Goal: Task Accomplishment & Management: Manage account settings

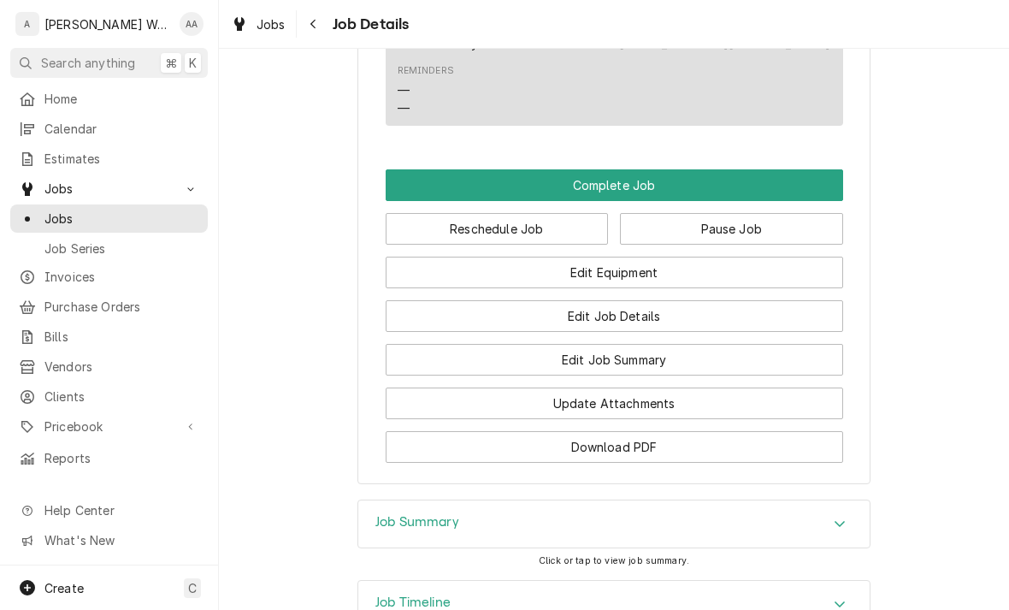
scroll to position [1219, 0]
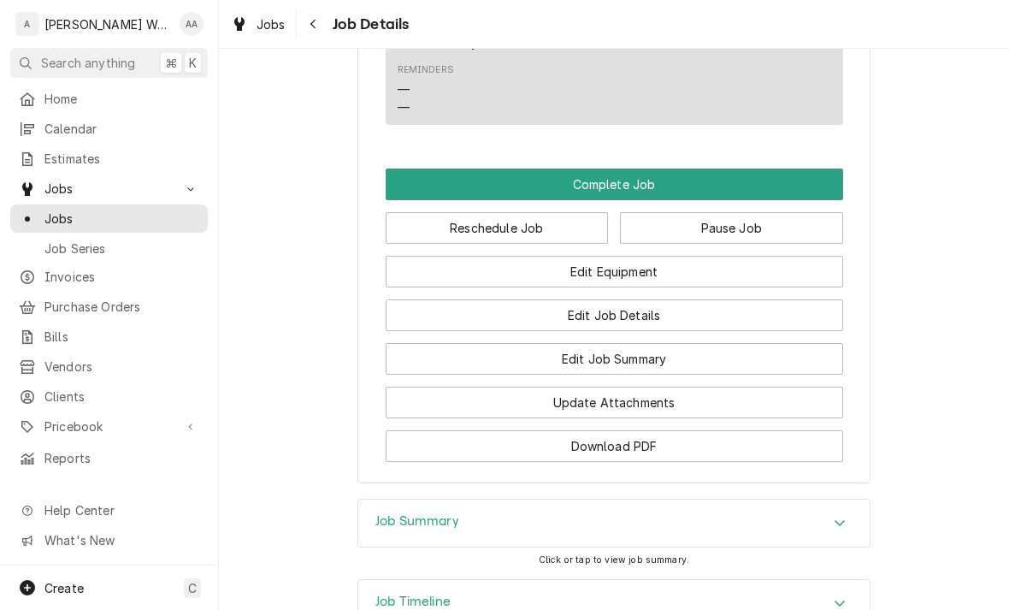
click at [811, 343] on button "Edit Job Summary" at bounding box center [615, 359] width 458 height 32
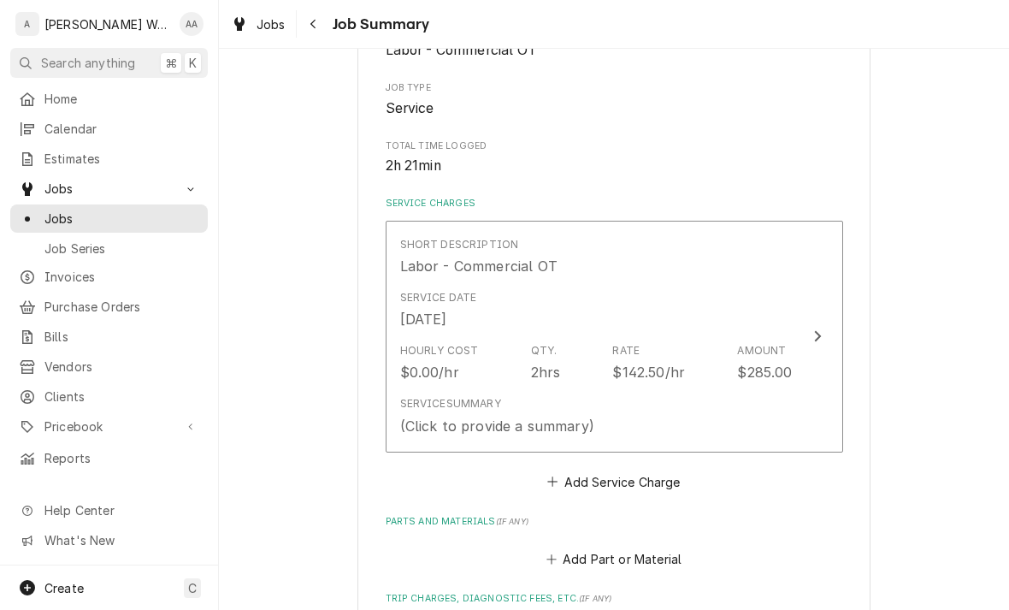
scroll to position [284, 0]
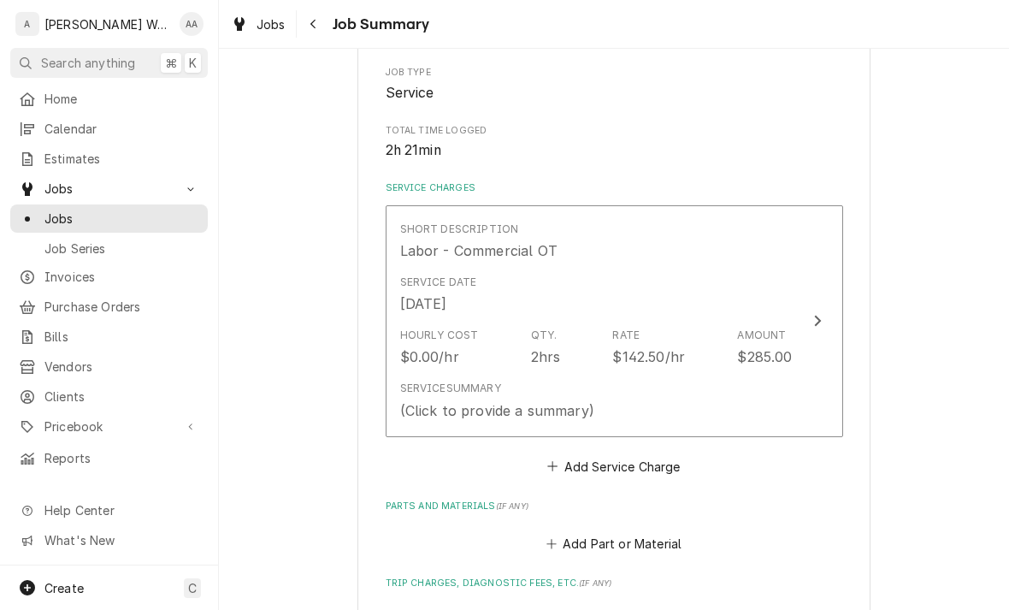
click at [427, 392] on div "Service Summary (Click to provide a summary)" at bounding box center [497, 400] width 194 height 39
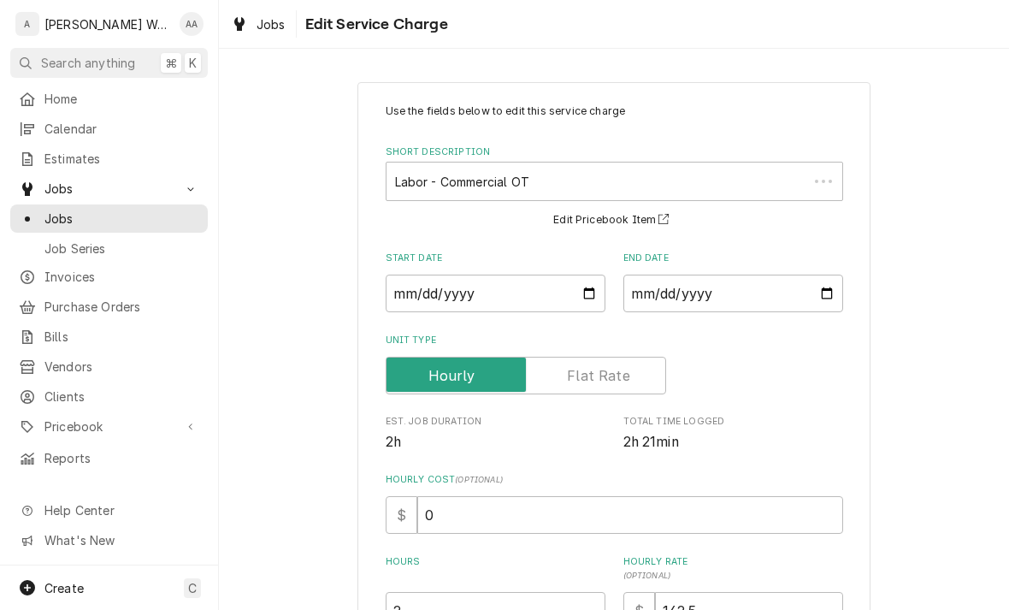
click at [423, 425] on span "Est. Job Duration" at bounding box center [496, 422] width 220 height 14
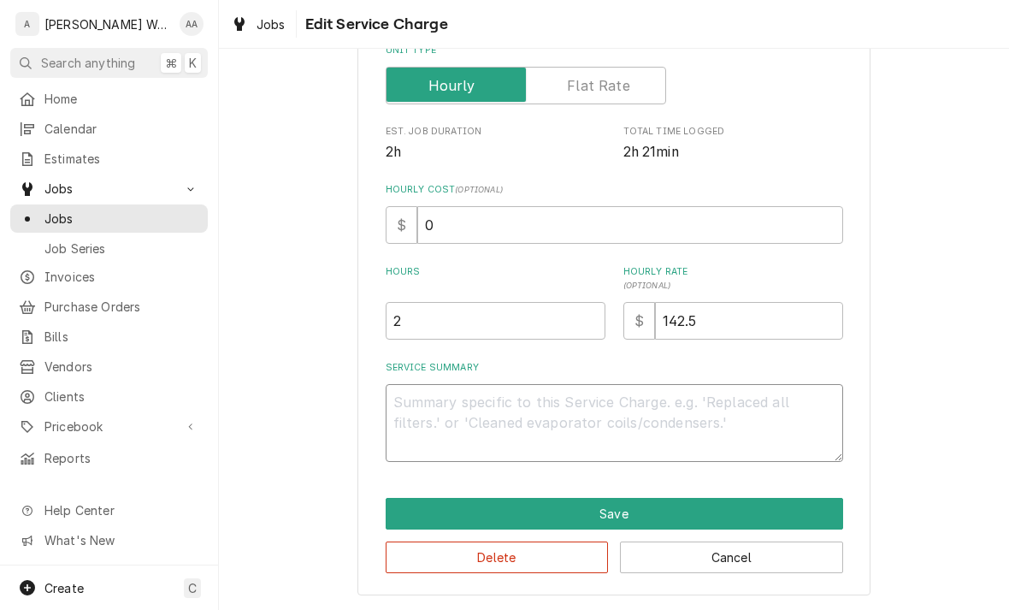
click at [405, 395] on textarea "Service Summary" at bounding box center [615, 423] width 458 height 78
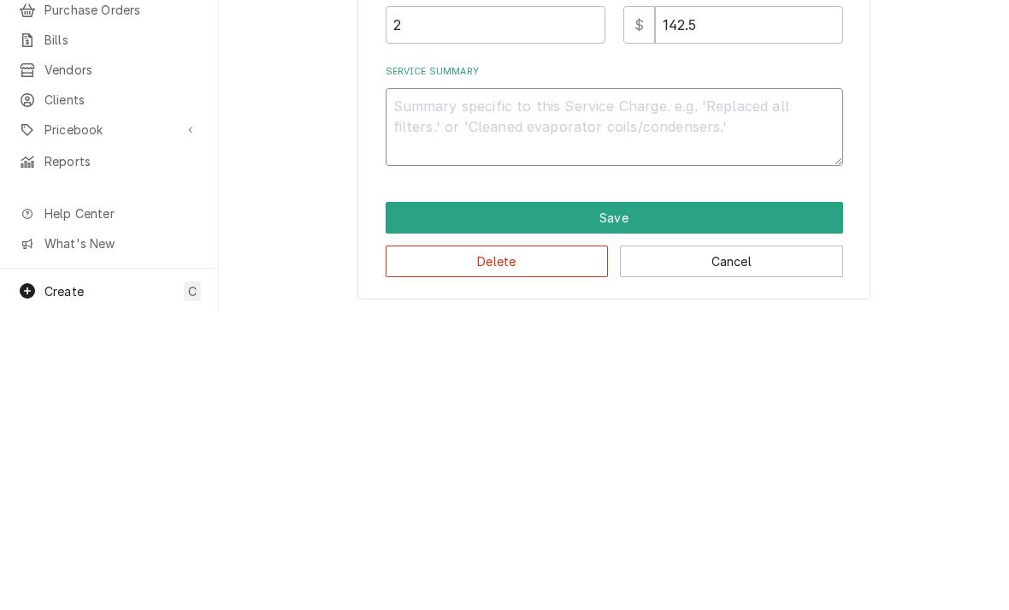
type textarea "x"
type textarea "Ev"
type textarea "x"
type textarea "Eva"
type textarea "x"
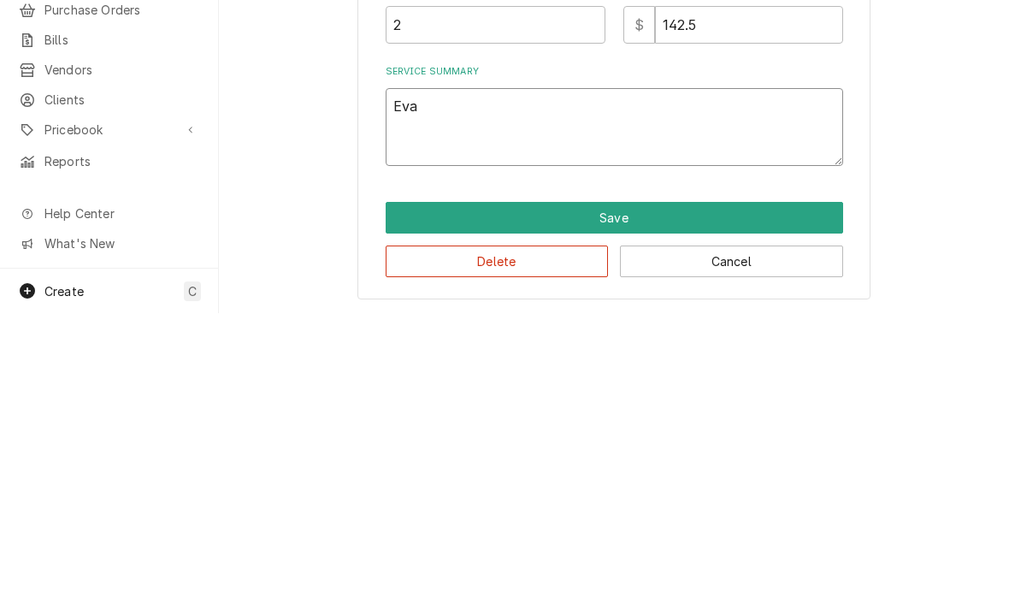
type textarea "Evap"
type textarea "x"
type textarea "Evapor"
type textarea "x"
type textarea "Evapora"
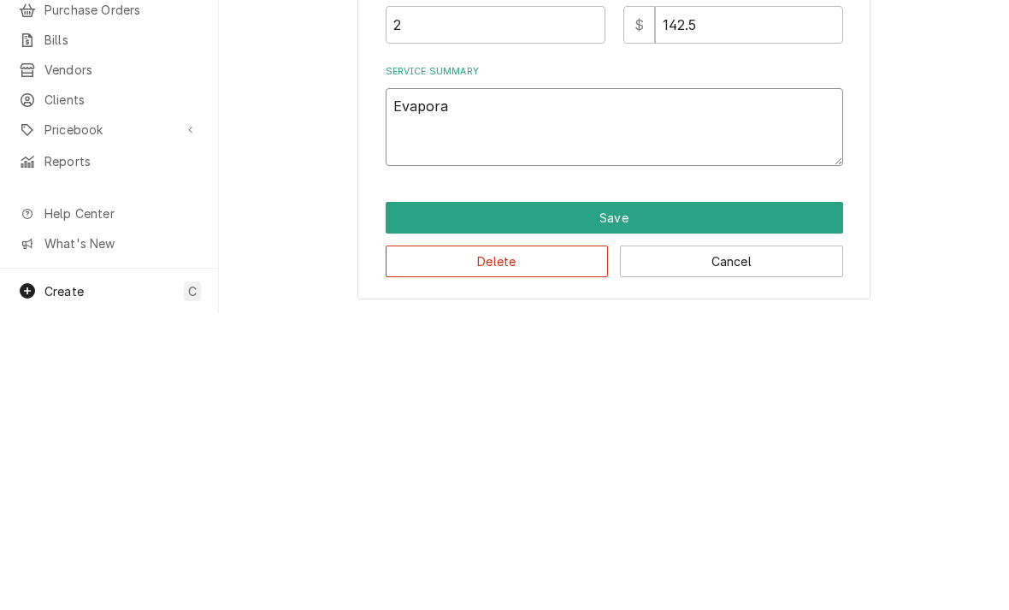
type textarea "x"
type textarea "Evaporat"
type textarea "x"
type textarea "Evaporator"
type textarea "x"
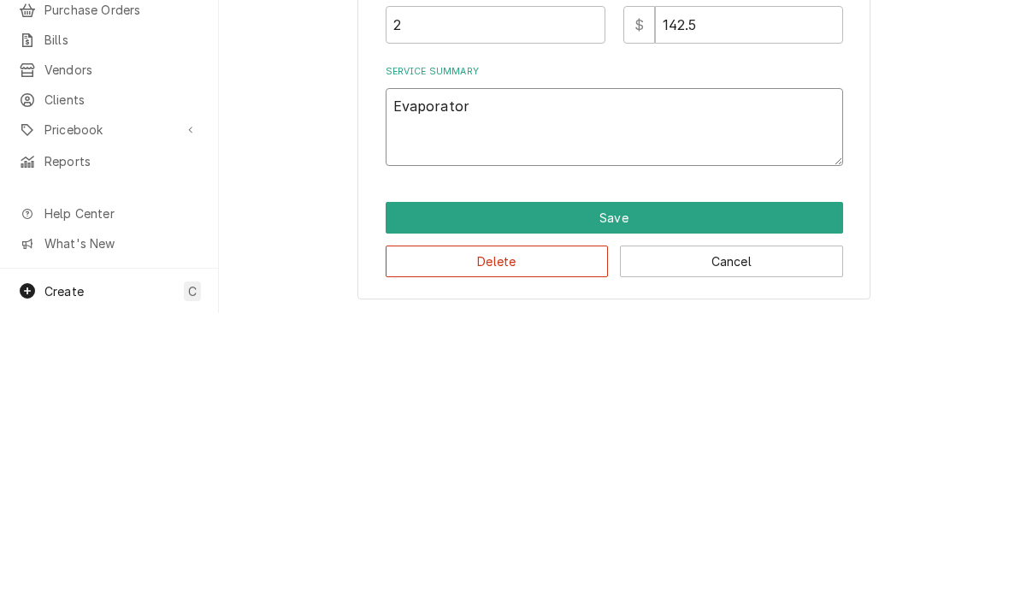
type textarea "Evaporator i"
type textarea "x"
type textarea "Evaporator is"
type textarea "x"
type textarea "Evaporator is f"
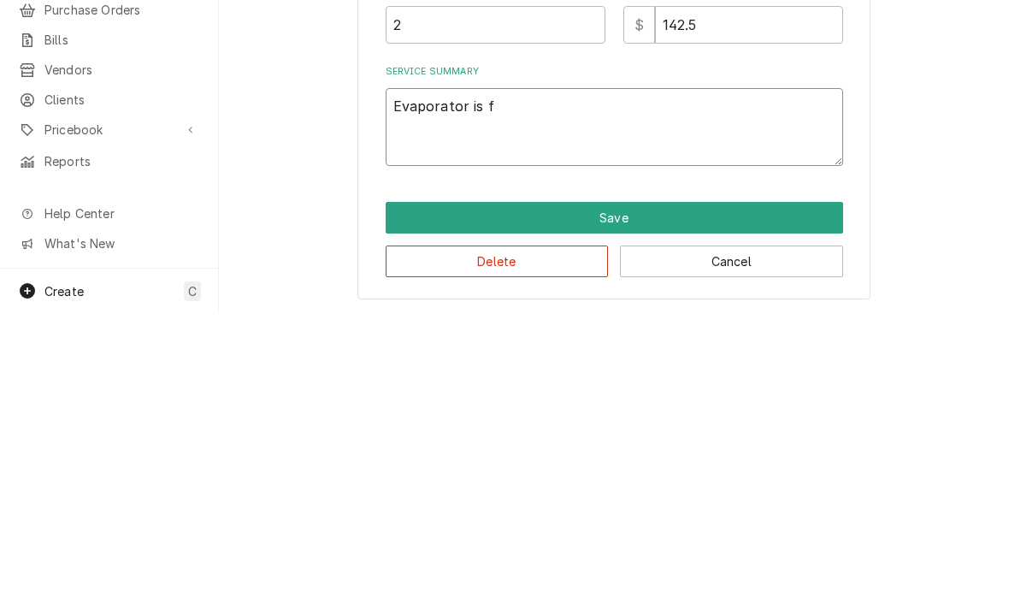
type textarea "x"
type textarea "Evaporator is fr"
type textarea "x"
type textarea "Evaporator is fro"
type textarea "x"
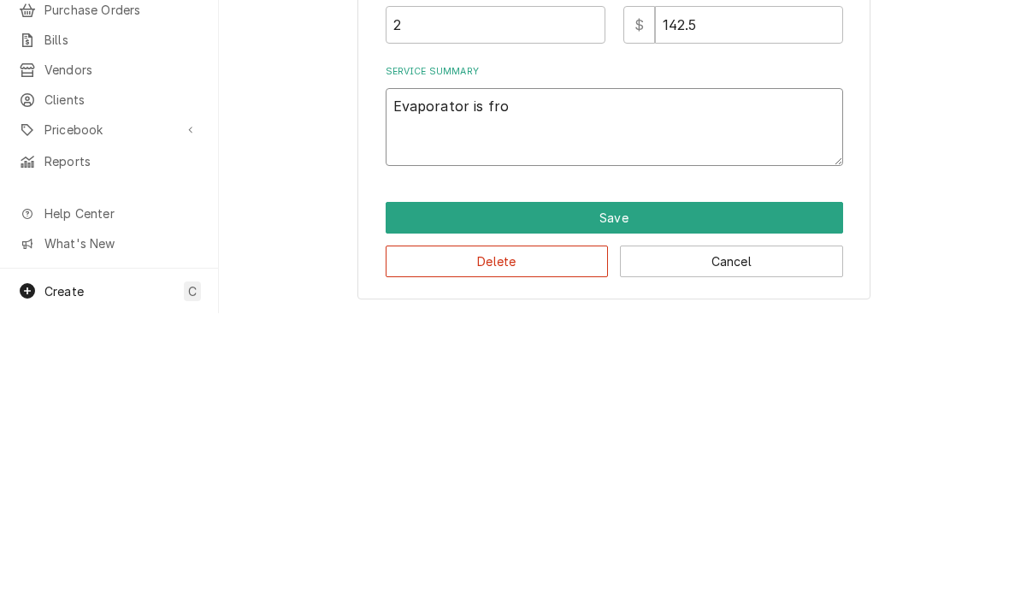
type textarea "Evaporator is frox"
type textarea "x"
type textarea "Evaporator is froxe"
type textarea "x"
type textarea "Evaporator is froxen"
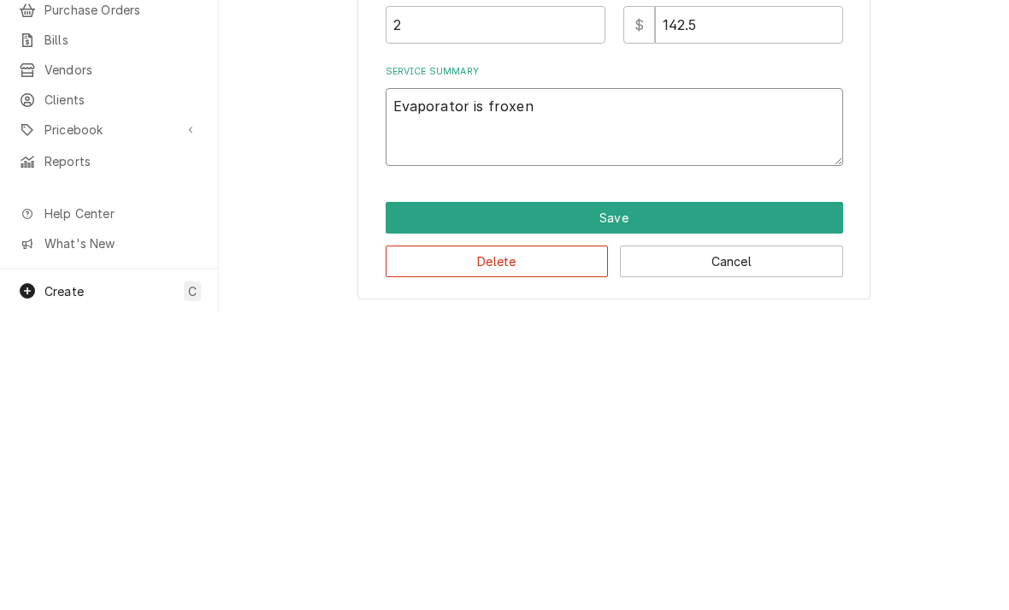
type textarea "x"
type textarea "Evaporator is frozen"
type textarea "x"
type textarea "Evaporator is frozen"
type textarea "x"
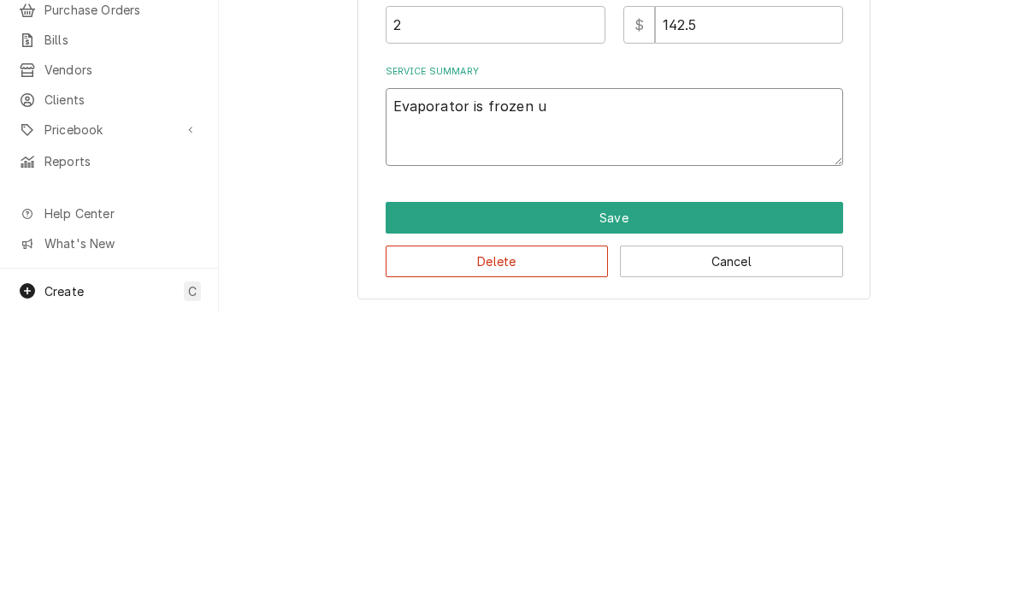
type textarea "Evaporator is frozen up"
type textarea "x"
type textarea "Evaporator is frozen up"
type textarea "x"
type textarea "Evaporator is frozen up."
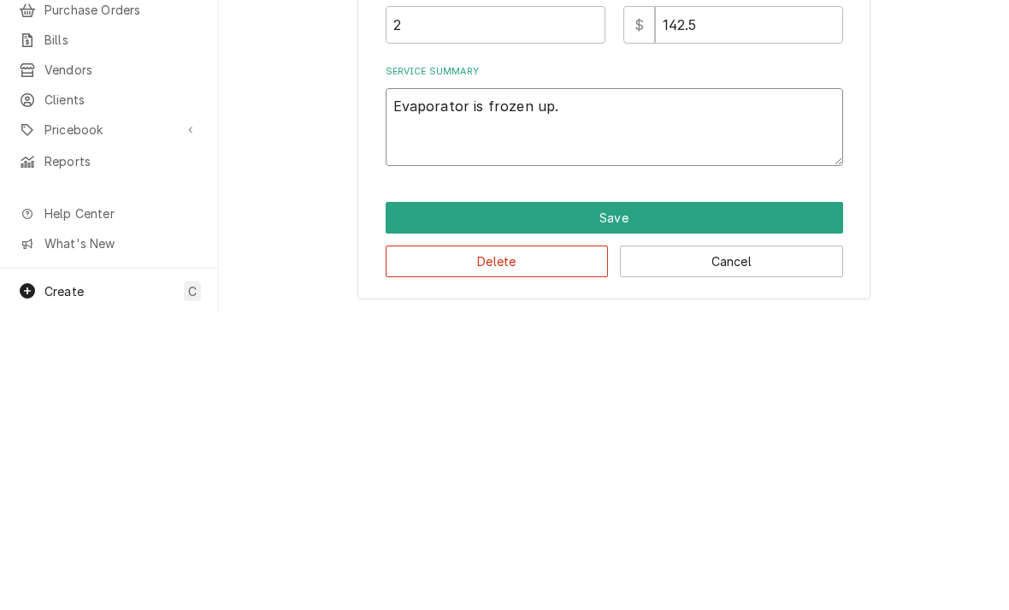
type textarea "x"
type textarea "Evaporator is frozen up. B"
type textarea "x"
type textarea "Evaporator is frozen up. Bo"
type textarea "x"
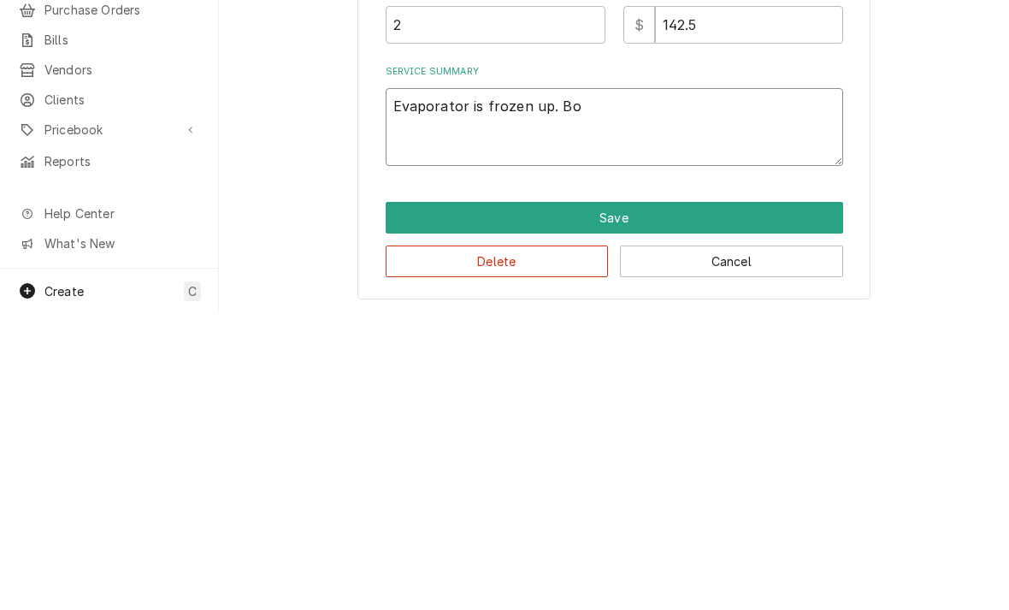
type textarea "Evaporator is frozen up. Bot"
type textarea "x"
type textarea "Evaporator is frozen up. Both"
type textarea "x"
type textarea "Evaporator is frozen up. Both c"
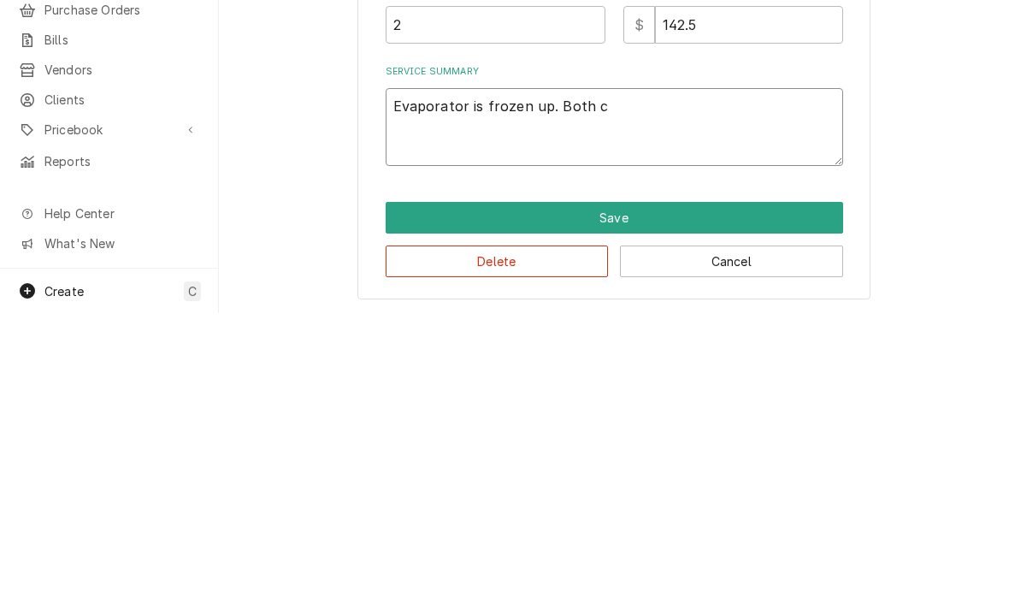
type textarea "x"
type textarea "Evaporator is frozen up. Both"
type textarea "x"
type textarea "Evaporator is frozen up. Bot"
type textarea "x"
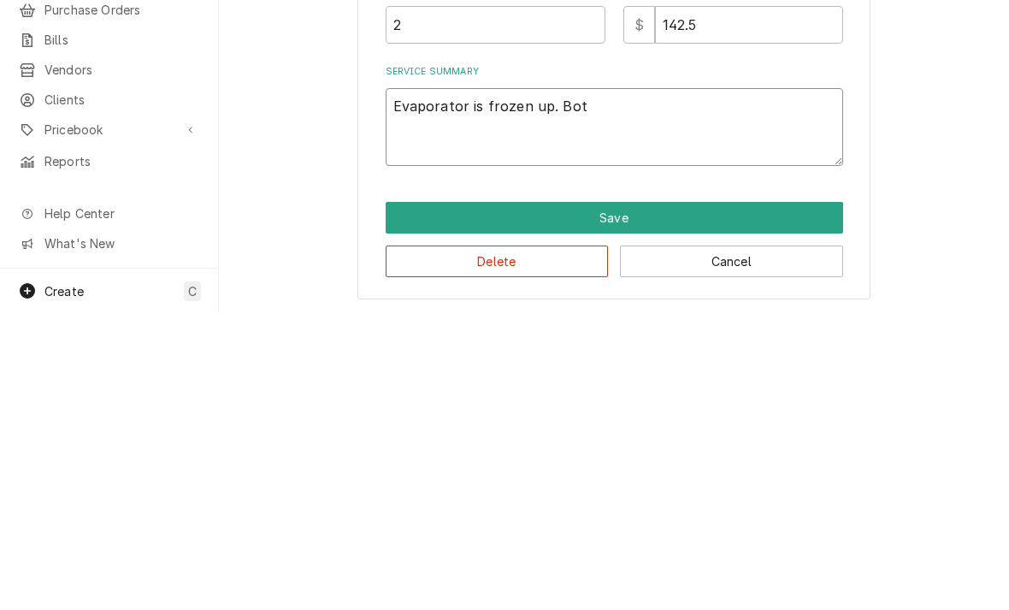
type textarea "Evaporator is frozen up. Bo"
type textarea "x"
type textarea "Evaporator is frozen up."
type textarea "x"
type textarea "Evaporator is frozen up."
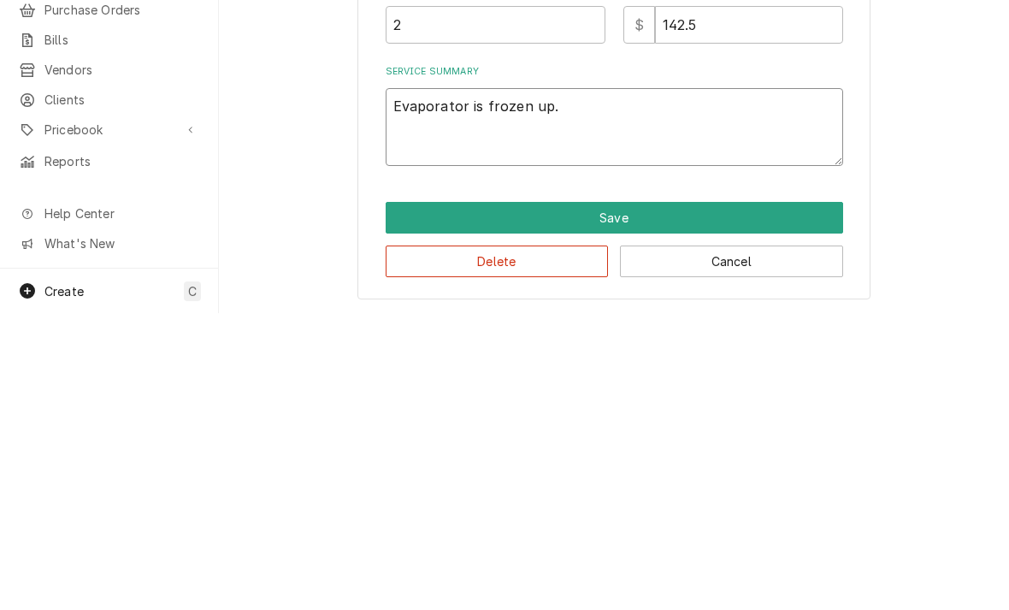
type textarea "x"
type textarea "Evaporator is frozen up. C"
type textarea "x"
type textarea "Evaporator is frozen up. Ca"
type textarea "x"
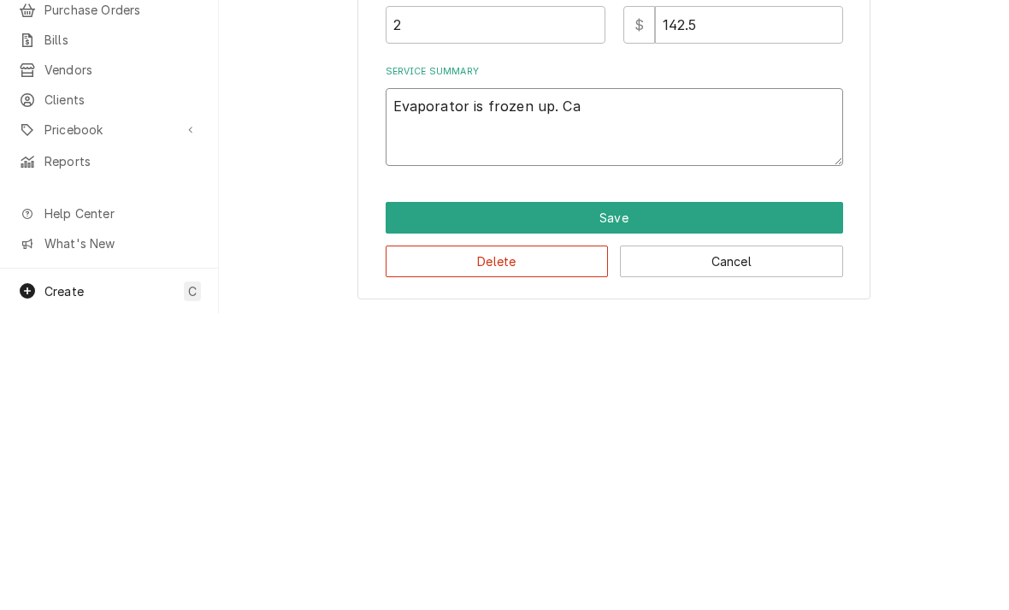
type textarea "Evaporator is frozen up. Cab"
type textarea "x"
type textarea "Evaporator is frozen up. Cabin"
type textarea "x"
type textarea "Evaporator is frozen up. Cabine"
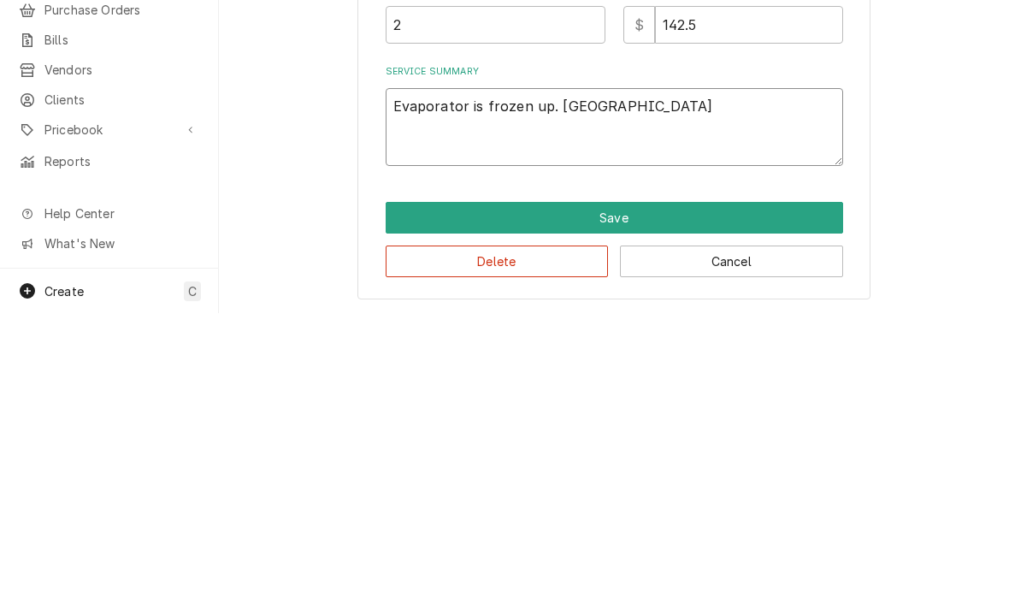
type textarea "x"
type textarea "Evaporator is frozen up. Cabinet"
type textarea "x"
type textarea "Evaporator is frozen up. Cabinet"
type textarea "x"
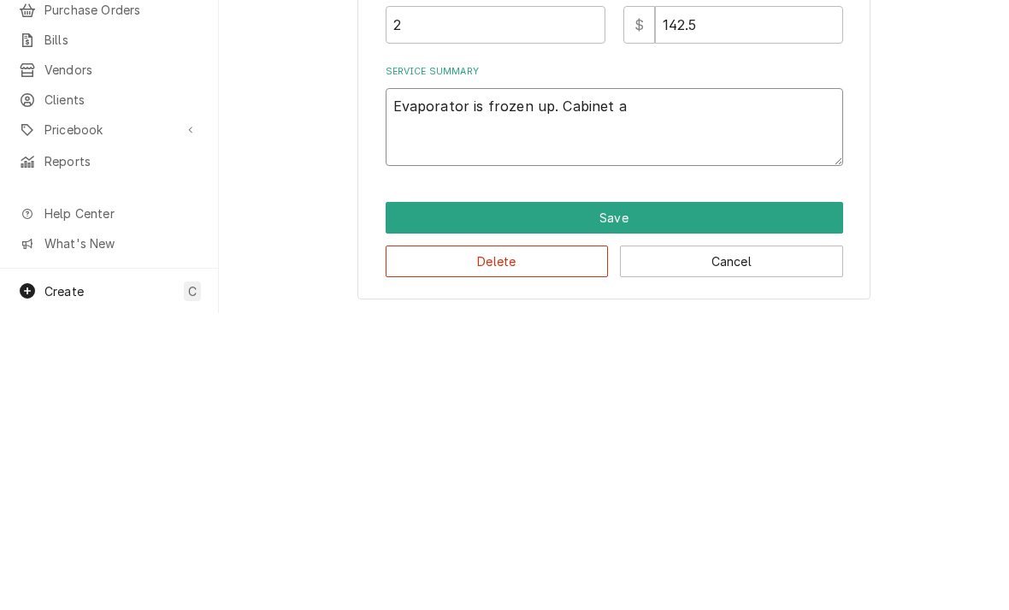
type textarea "Evaporator is frozen up. Cabinet an"
type textarea "x"
type textarea "Evaporator is frozen up. Cabinet and"
type textarea "x"
type textarea "Evaporator is frozen up. Cabinet and ev"
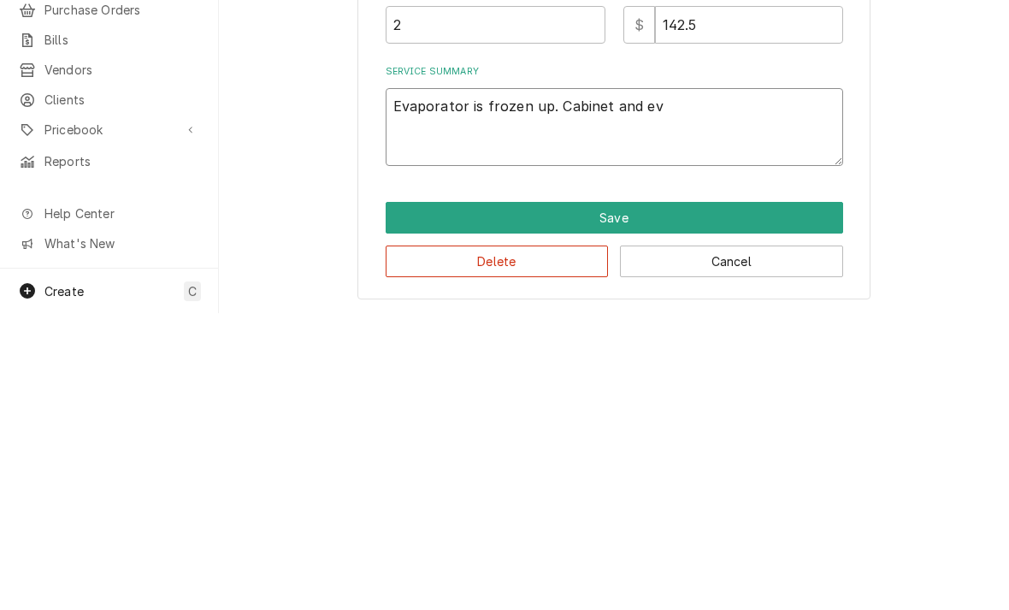
type textarea "x"
type textarea "Evaporator is frozen up. Cabinet and eva"
type textarea "x"
type textarea "Evaporator is frozen up. Cabinet and evapo"
type textarea "x"
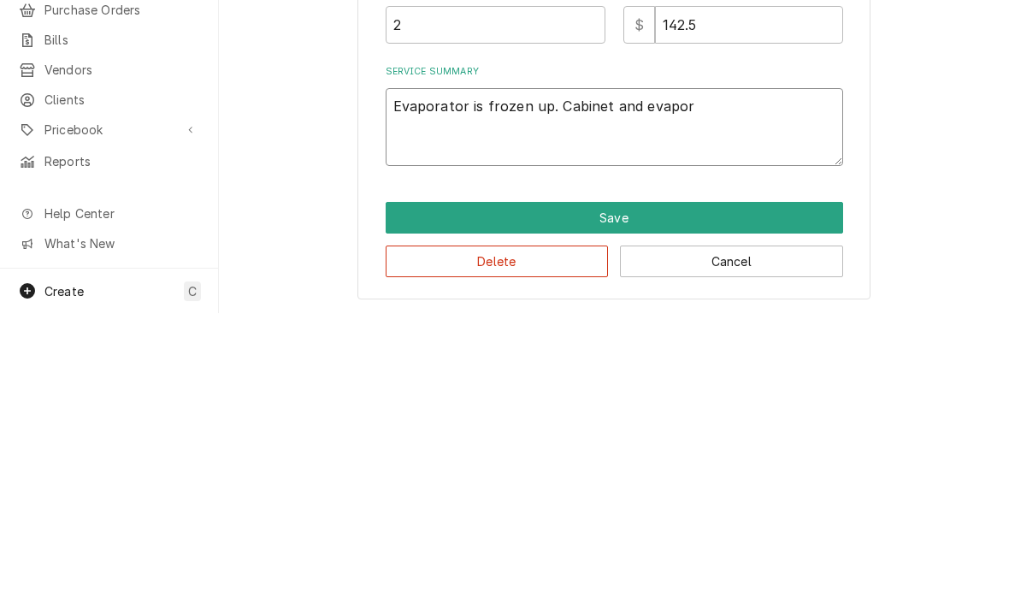
type textarea "Evaporator is frozen up. Cabinet and evapora"
type textarea "x"
type textarea "Evaporator is frozen up. Cabinet and evaporato"
type textarea "x"
type textarea "Evaporator is frozen up. Cabinet and evaporator"
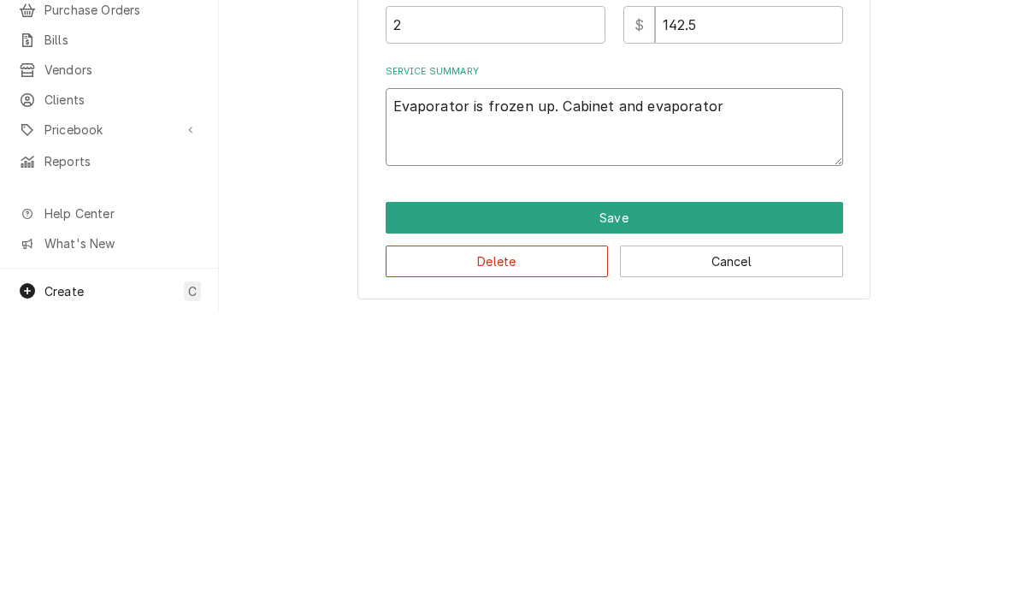
type textarea "x"
type textarea "Evaporator is frozen up. Cabinet and evaporator"
type textarea "x"
type textarea "Evaporator is frozen up. Cabinet and evaporator p"
type textarea "x"
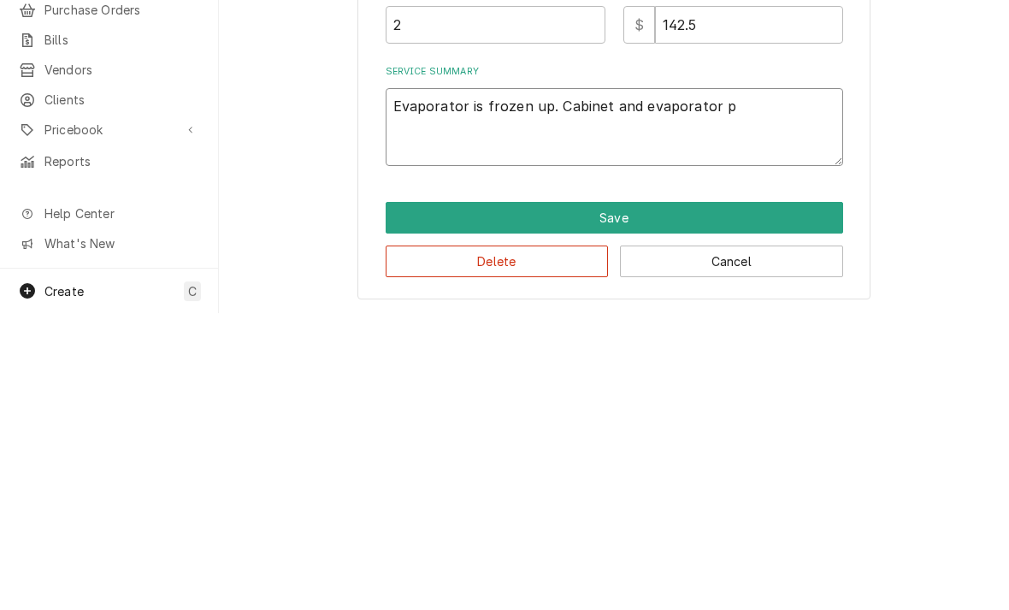
type textarea "Evaporator is frozen up. Cabinet and evaporator pr"
type textarea "x"
type textarea "Evaporator is frozen up. Cabinet and evaporator prob"
type textarea "x"
type textarea "Evaporator is frozen up. Cabinet and evaporator probe"
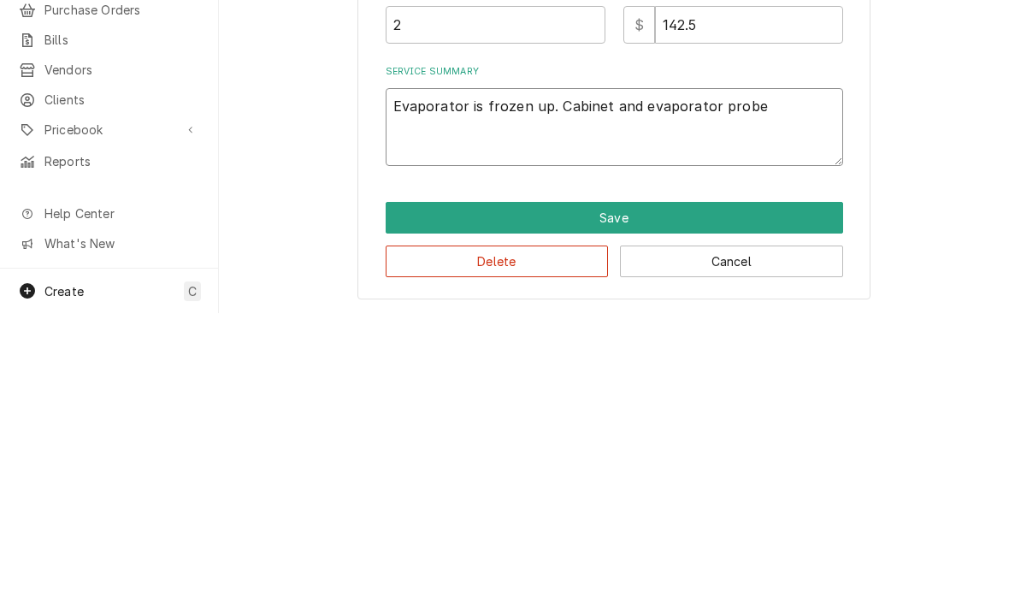
type textarea "x"
type textarea "Evaporator is frozen up. Cabinet and evaporator probe"
type textarea "x"
type textarea "Evaporator is frozen up. Cabinet and evaporator probe ha"
type textarea "x"
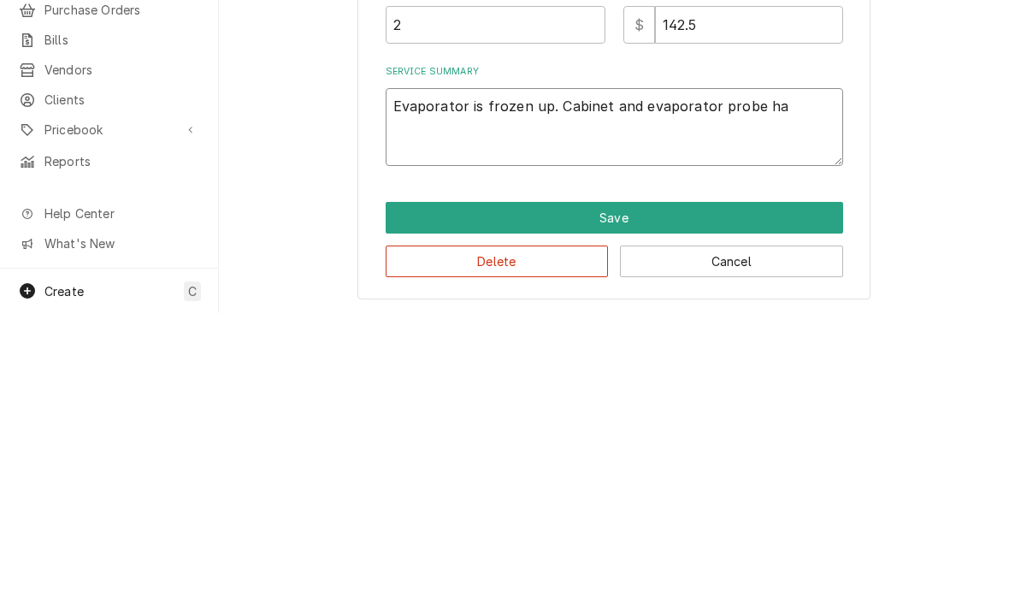
type textarea "Evaporator is frozen up. Cabinet and evaporator probe hav"
type textarea "x"
type textarea "Evaporator is frozen up. Cabinet and evaporator probe have"
type textarea "x"
type textarea "Evaporator is frozen up. Cabinet and evaporator probe have"
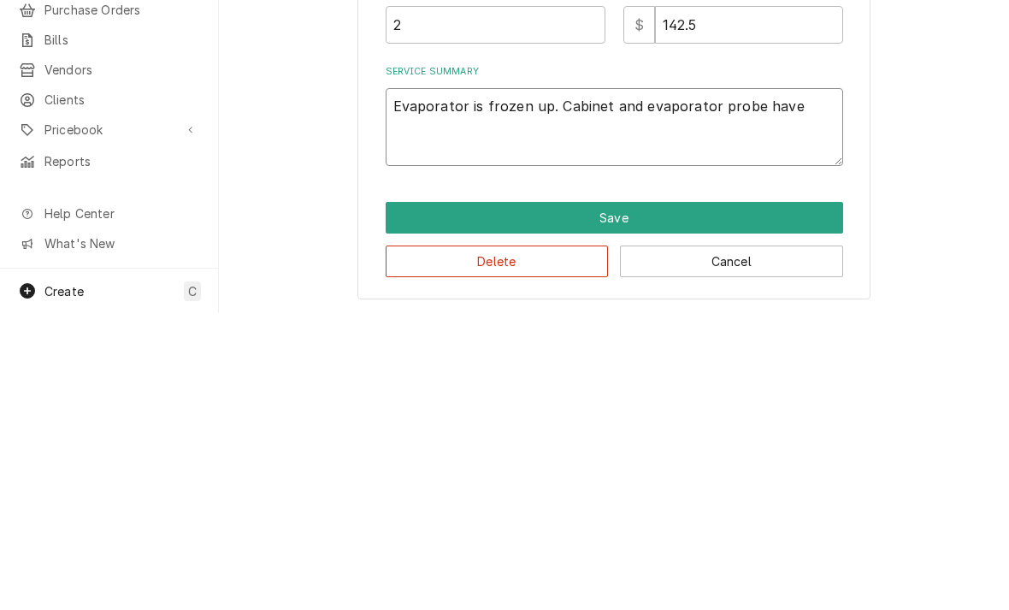
type textarea "x"
type textarea "Evaporator is frozen up. Cabinet and evaporator probe have f"
type textarea "x"
type textarea "Evaporator is frozen up. Cabinet and evaporator probe have fa"
type textarea "x"
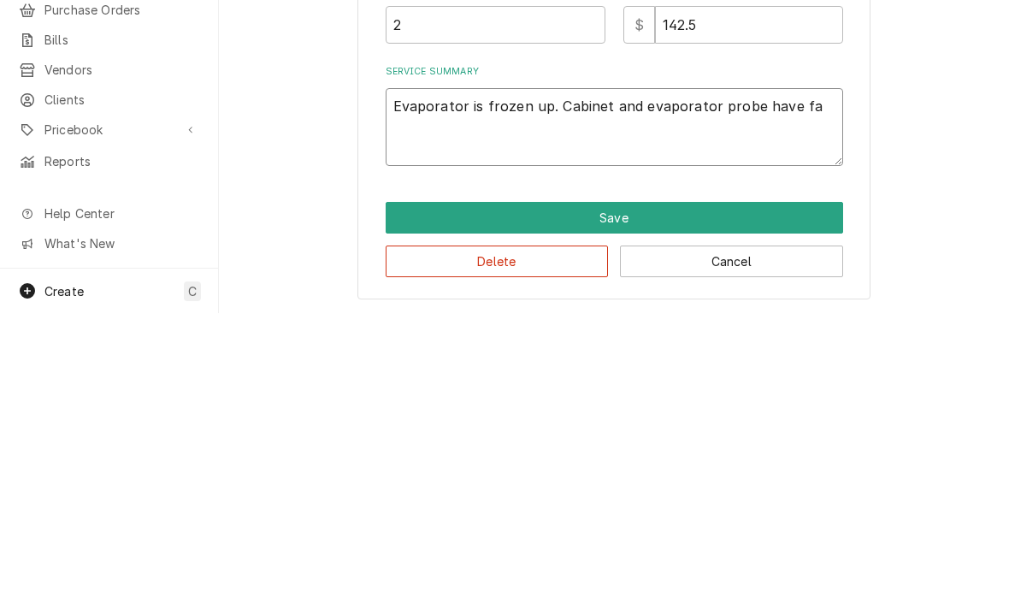
type textarea "Evaporator is frozen up. Cabinet and evaporator probe have fai"
type textarea "x"
type textarea "Evaporator is frozen up. Cabinet and evaporator probe have fail"
type textarea "x"
type textarea "Evaporator is frozen up. Cabinet and evaporator probe have faile"
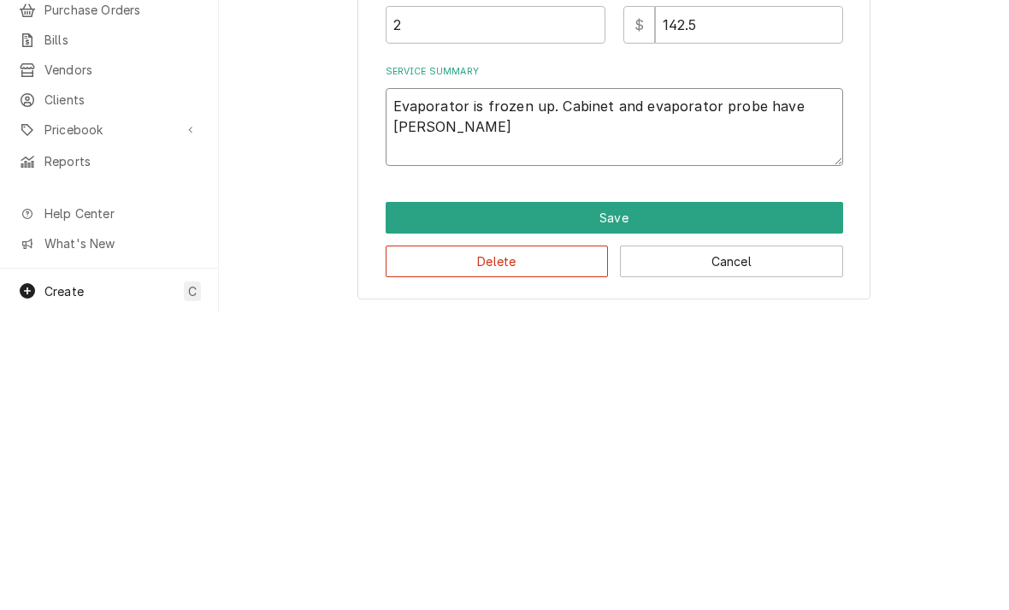
type textarea "x"
type textarea "Evaporator is frozen up. Cabinet and evaporator probe have failed"
type textarea "x"
type textarea "Evaporator is frozen up. Cabinet and evaporator probe have failed"
type textarea "x"
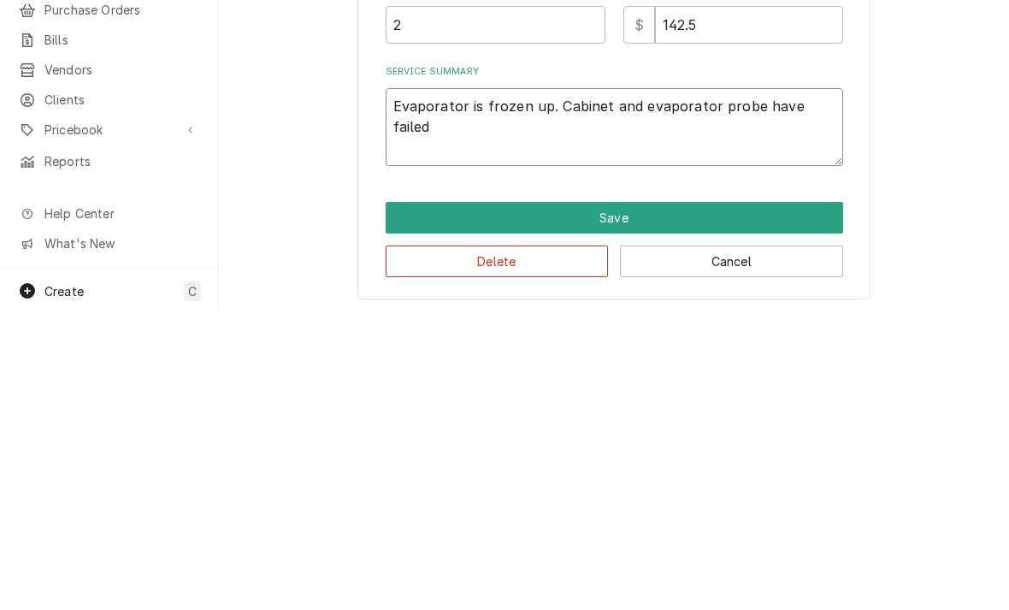
type textarea "Evaporator is frozen up. Cabinet and evaporator probe have failed."
type textarea "x"
type textarea "Evaporator is frozen up. Cabinet and evaporator probe have failed."
type textarea "x"
type textarea "Evaporator is frozen up. Cabinet and evaporator probe have failed. R"
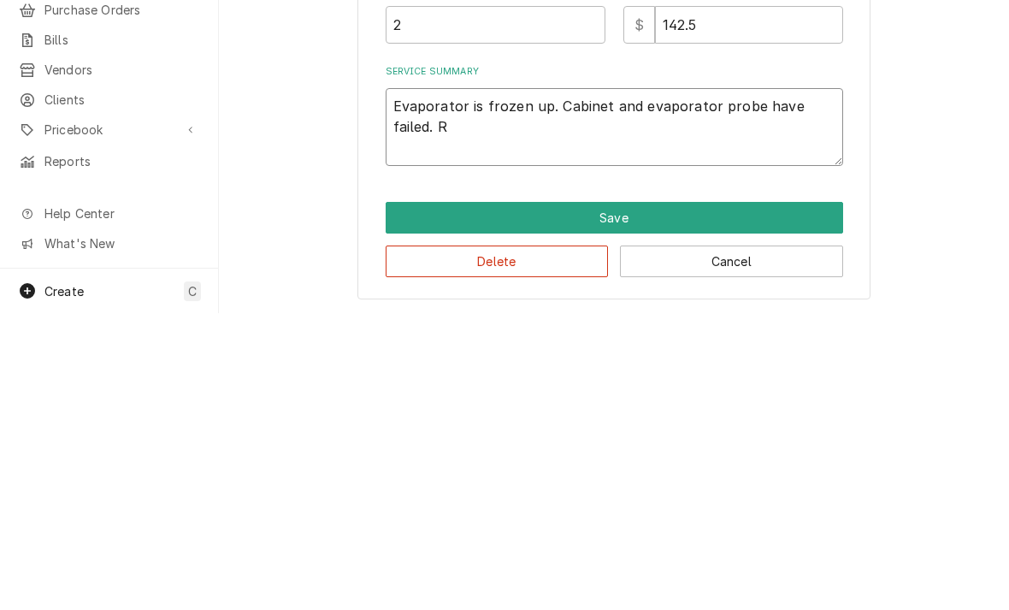
type textarea "x"
type textarea "Evaporator is frozen up. Cabinet and evaporator probe have failed. Rep"
type textarea "x"
type textarea "Evaporator is frozen up. Cabinet and evaporator probe have failed. Repl"
type textarea "x"
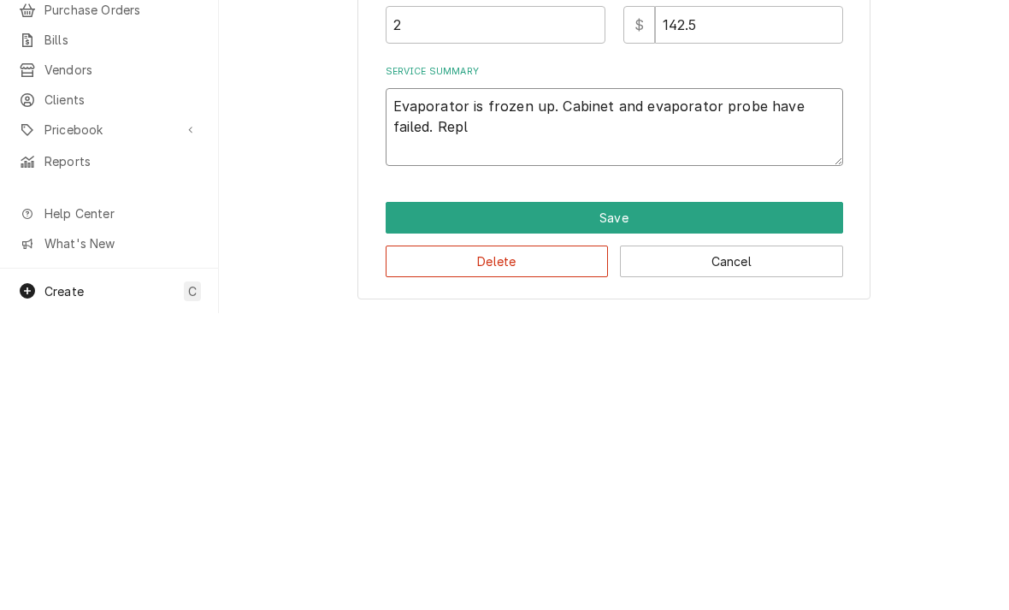
type textarea "Evaporator is frozen up. Cabinet and evaporator probe have failed. Repla"
type textarea "x"
type textarea "Evaporator is frozen up. Cabinet and evaporator probe have failed. Replac"
type textarea "x"
type textarea "Evaporator is frozen up. Cabinet and evaporator probe have failed. Replace"
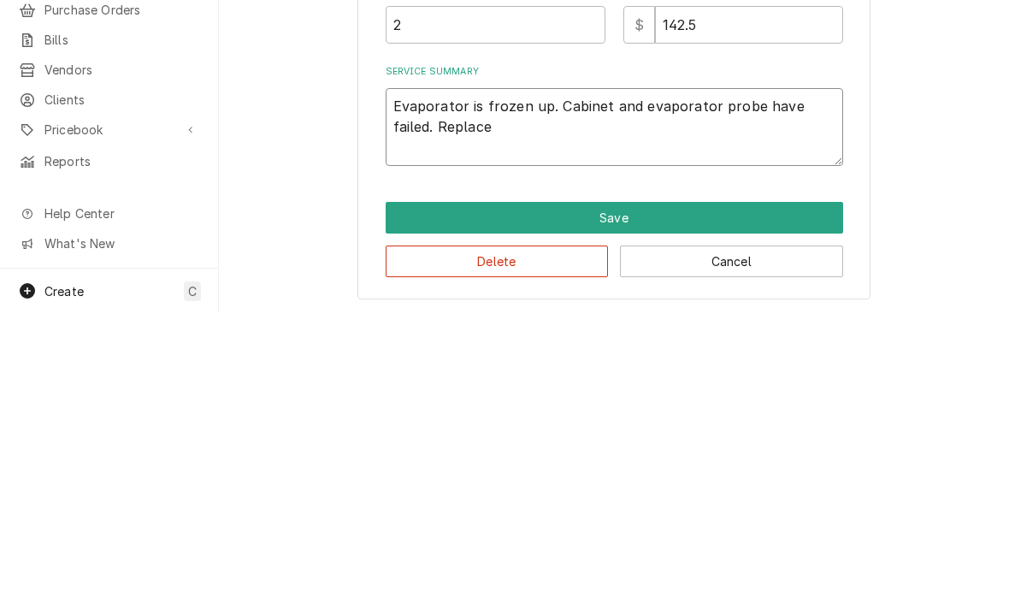
type textarea "x"
type textarea "Evaporator is frozen up. Cabinet and evaporator probe have failed. Replaced"
type textarea "x"
type textarea "Evaporator is frozen up. Cabinet and evaporator probe have failed. Replaced p"
type textarea "x"
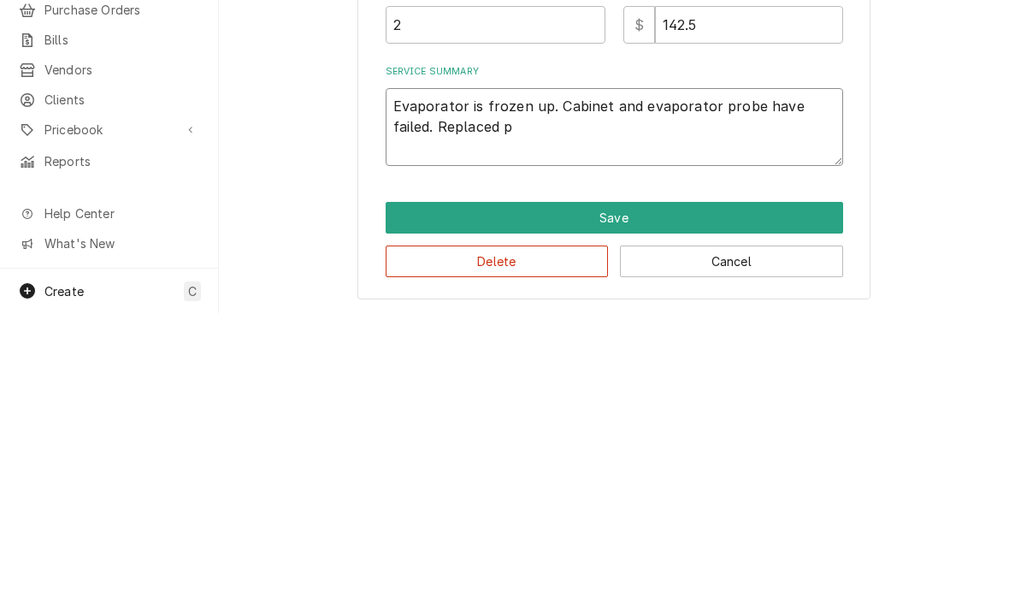
type textarea "Evaporator is frozen up. Cabinet and evaporator probe have failed. Replaced pr"
type textarea "x"
type textarea "Evaporator is frozen up. Cabinet and evaporator probe have failed. Replaced prob"
type textarea "x"
type textarea "Evaporator is frozen up. Cabinet and evaporator probe have failed. Replaced pro…"
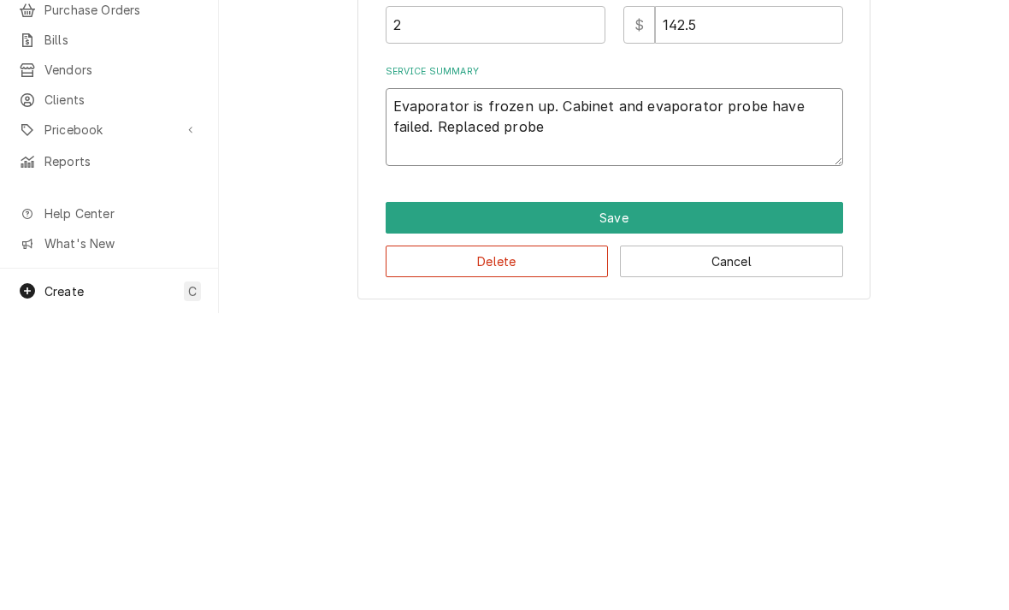
type textarea "x"
type textarea "Evaporator is frozen up. Cabinet and evaporator probe have failed. Replaced pro…"
type textarea "x"
type textarea "Evaporator is frozen up. Cabinet and evaporator probe have failed. Replaced pro…"
type textarea "x"
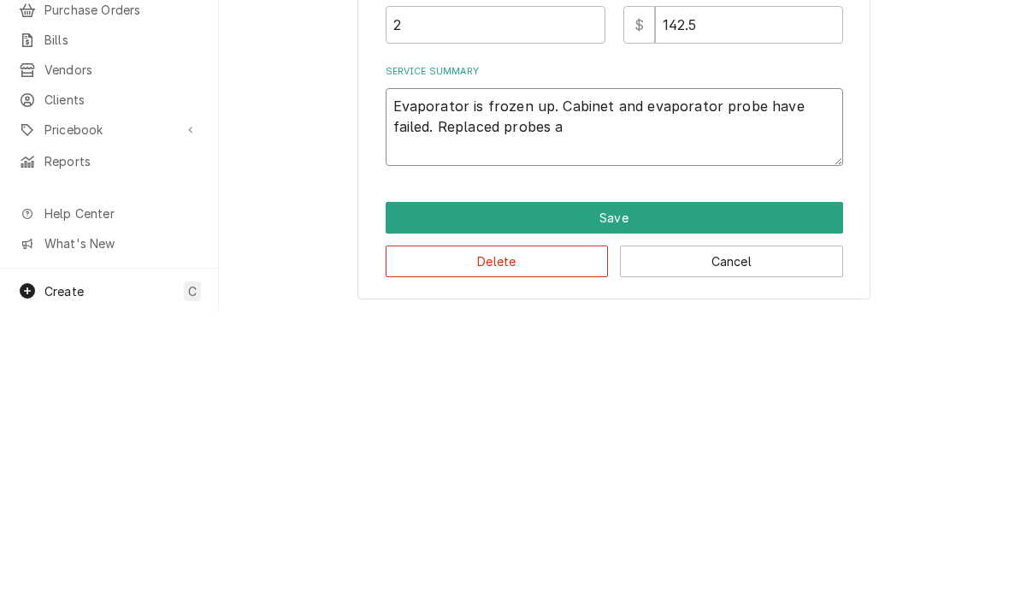
type textarea "Evaporator is frozen up. Cabinet and evaporator probe have failed. Replaced pro…"
type textarea "x"
type textarea "Evaporator is frozen up. Cabinet and evaporator probe have failed. Replaced pro…"
type textarea "x"
type textarea "Evaporator is frozen up. Cabinet and evaporator probe have failed. Replaced pro…"
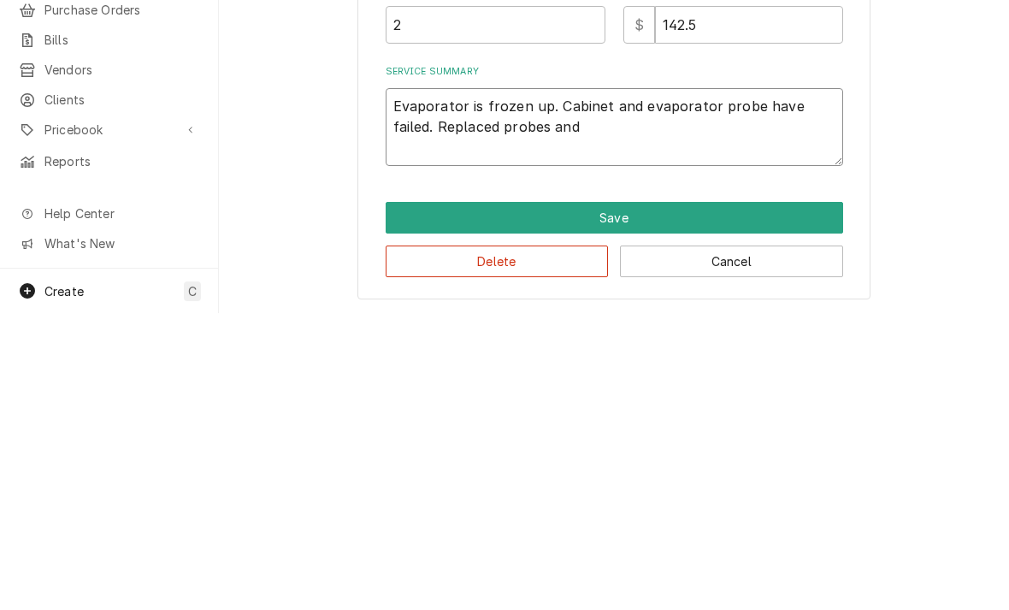
type textarea "x"
type textarea "Evaporator is frozen up. Cabinet and evaporator probe have failed. Replaced pro…"
type textarea "x"
type textarea "Evaporator is frozen up. Cabinet and evaporator probe have failed. Replaced pro…"
type textarea "x"
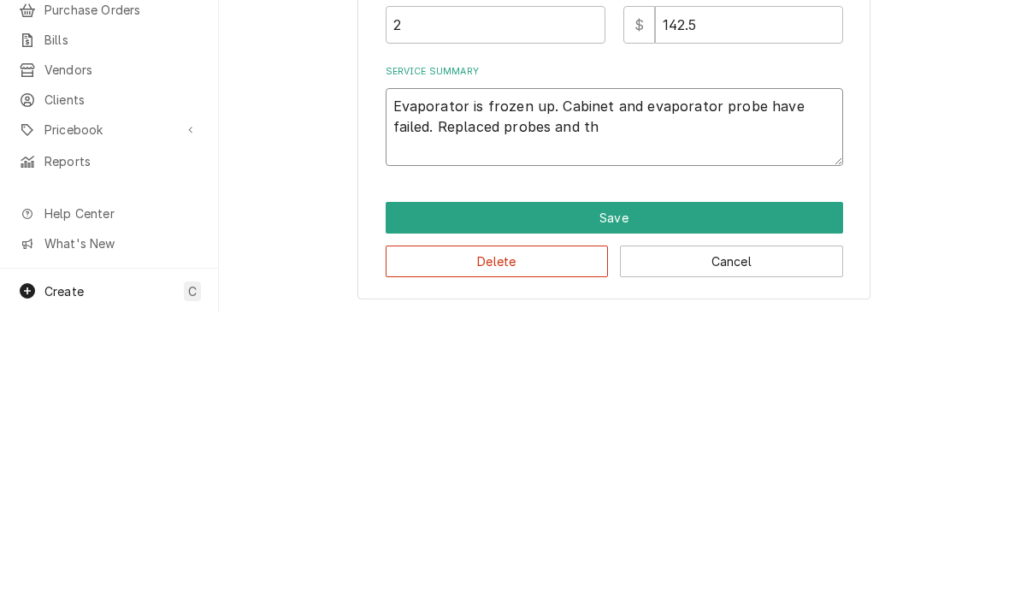
type textarea "Evaporator is frozen up. Cabinet and evaporator probe have failed. Replaced pro…"
type textarea "x"
type textarea "Evaporator is frozen up. Cabinet and evaporator probe have failed. Replaced pro…"
type textarea "x"
type textarea "Evaporator is frozen up. Cabinet and evaporator probe have failed. Replaced pro…"
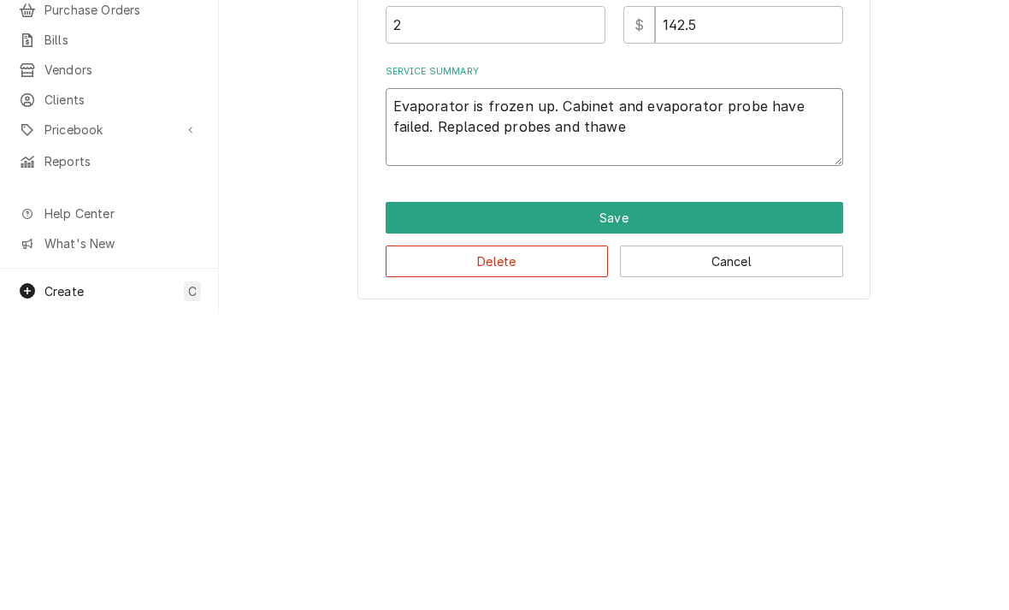
type textarea "x"
type textarea "Evaporator is frozen up. Cabinet and evaporator probe have failed. Replaced pro…"
type textarea "x"
type textarea "Evaporator is frozen up. Cabinet and evaporator probe have failed. Replaced pro…"
type textarea "x"
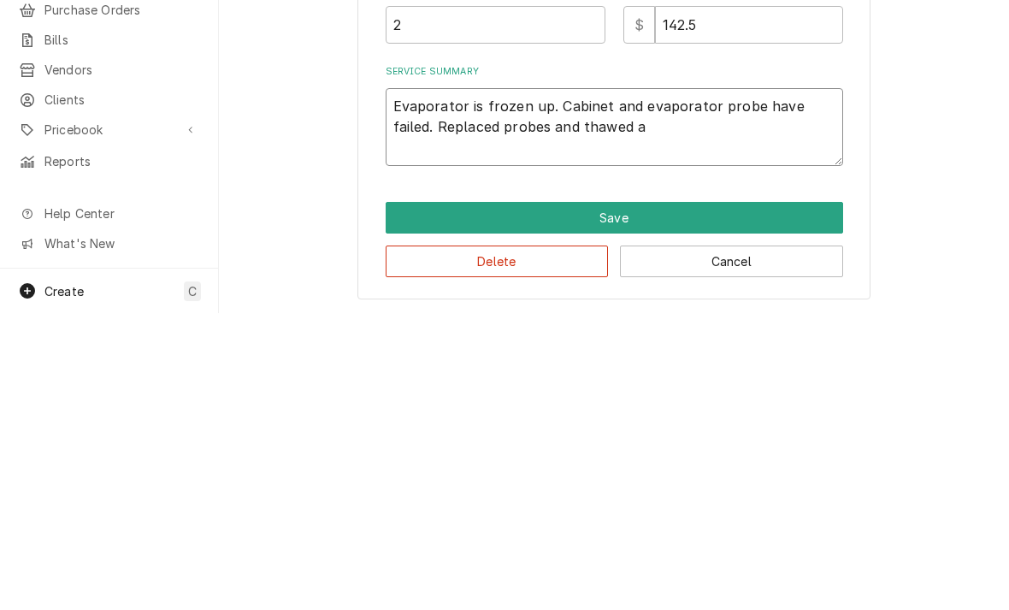
type textarea "Evaporator is frozen up. Cabinet and evaporator probe have failed. Replaced pro…"
type textarea "x"
type textarea "Evaporator is frozen up. Cabinet and evaporator probe have failed. Replaced pro…"
type textarea "x"
type textarea "Evaporator is frozen up. Cabinet and evaporator probe have failed. Replaced pro…"
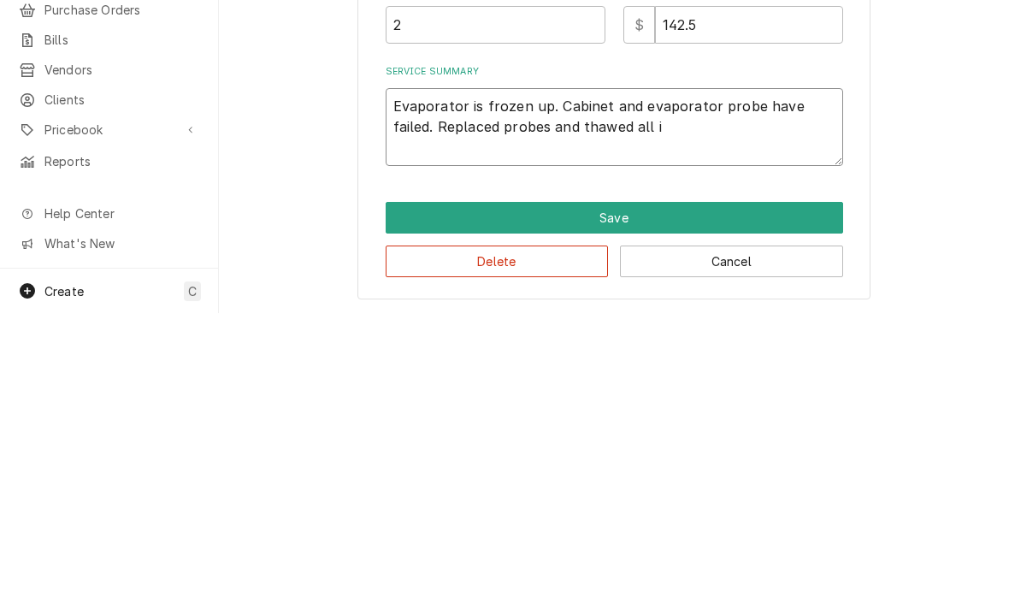
type textarea "x"
type textarea "Evaporator is frozen up. Cabinet and evaporator probe have failed. Replaced pro…"
type textarea "x"
type textarea "Evaporator is frozen up. Cabinet and evaporator probe have failed. Replaced pro…"
type textarea "x"
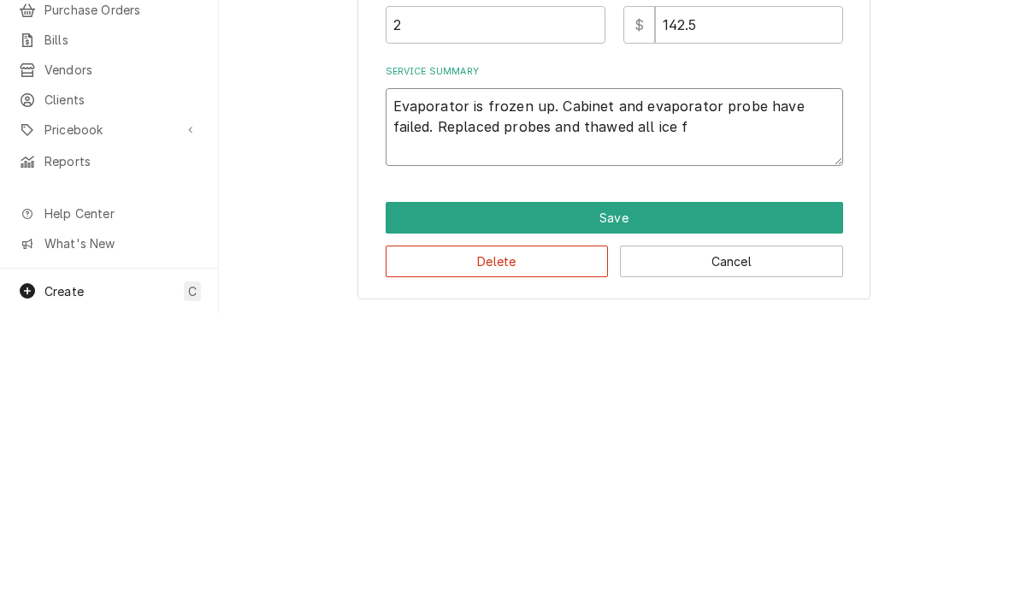
type textarea "Evaporator is frozen up. Cabinet and evaporator probe have failed. Replaced pro…"
type textarea "x"
type textarea "Evaporator is frozen up. Cabinet and evaporator probe have failed. Replaced pro…"
type textarea "x"
type textarea "Evaporator is frozen up. Cabinet and evaporator probe have failed. Replaced pro…"
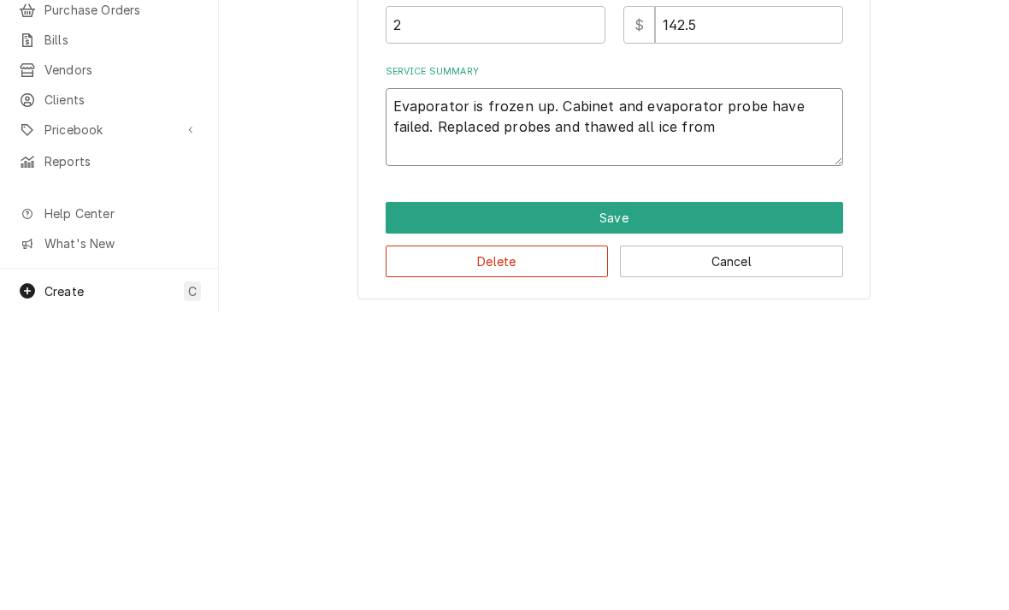
type textarea "x"
type textarea "Evaporator is frozen up. Cabinet and evaporator probe have failed. Replaced pro…"
type textarea "x"
type textarea "Evaporator is frozen up. Cabinet and evaporator probe have failed. Replaced pro…"
type textarea "x"
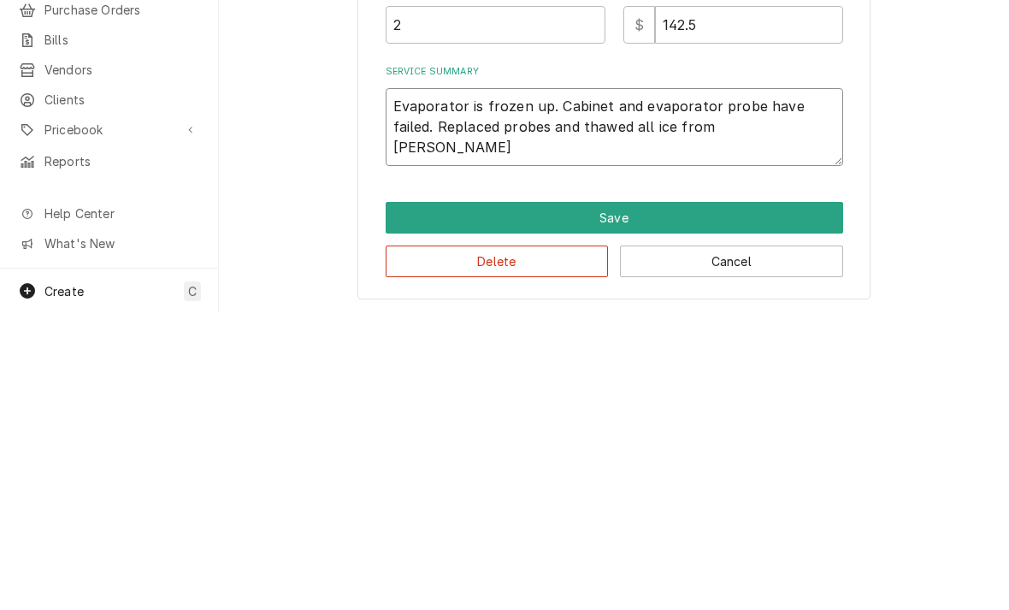
type textarea "Evaporator is frozen up. Cabinet and evaporator probe have failed. Replaced pro…"
type textarea "x"
type textarea "Evaporator is frozen up. Cabinet and evaporator probe have failed. Replaced pro…"
type textarea "x"
type textarea "Evaporator is frozen up. Cabinet and evaporator probe have failed. Replaced pro…"
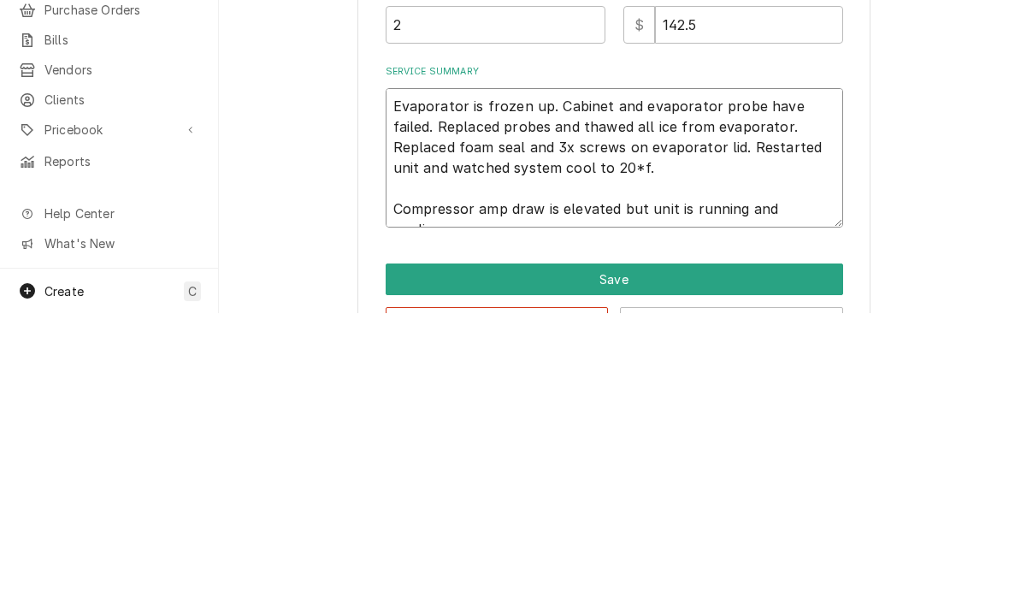
click at [612, 385] on textarea "Evaporator is frozen up. Cabinet and evaporator probe have failed. Replaced pro…" at bounding box center [615, 454] width 458 height 139
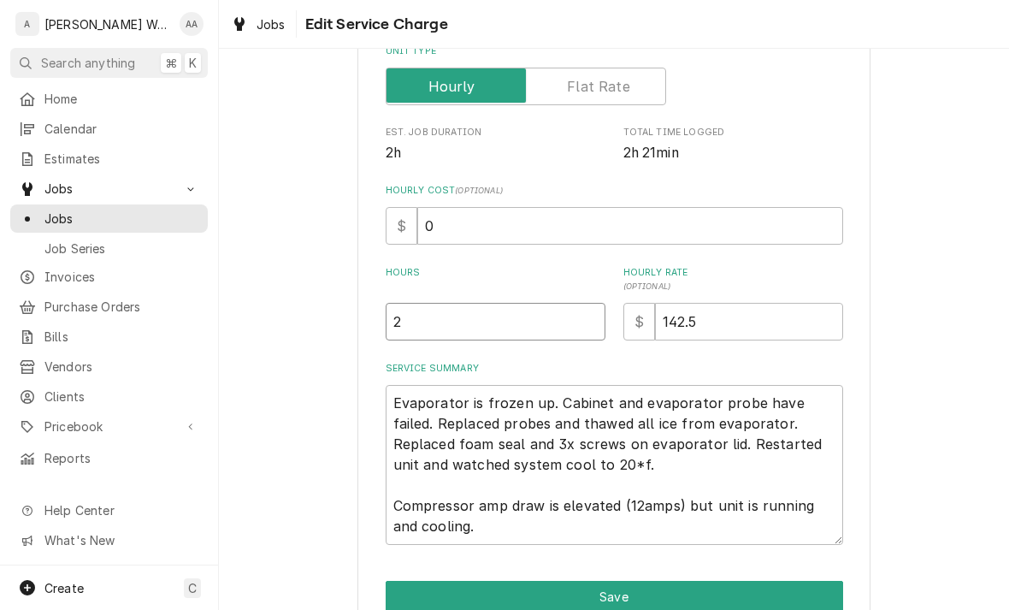
click at [434, 332] on input "2" at bounding box center [496, 322] width 220 height 38
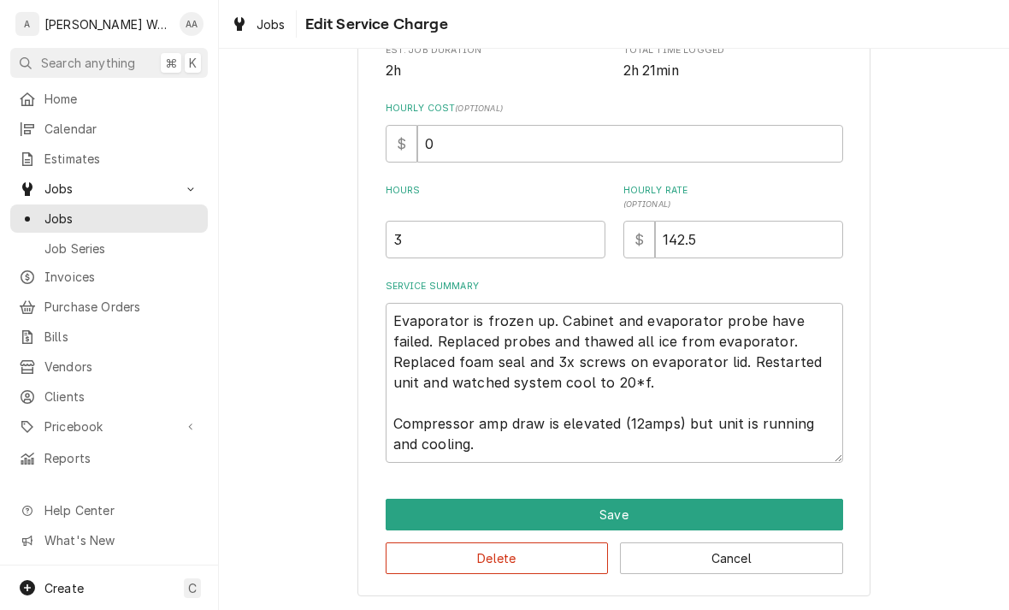
click at [416, 510] on button "Save" at bounding box center [615, 515] width 458 height 32
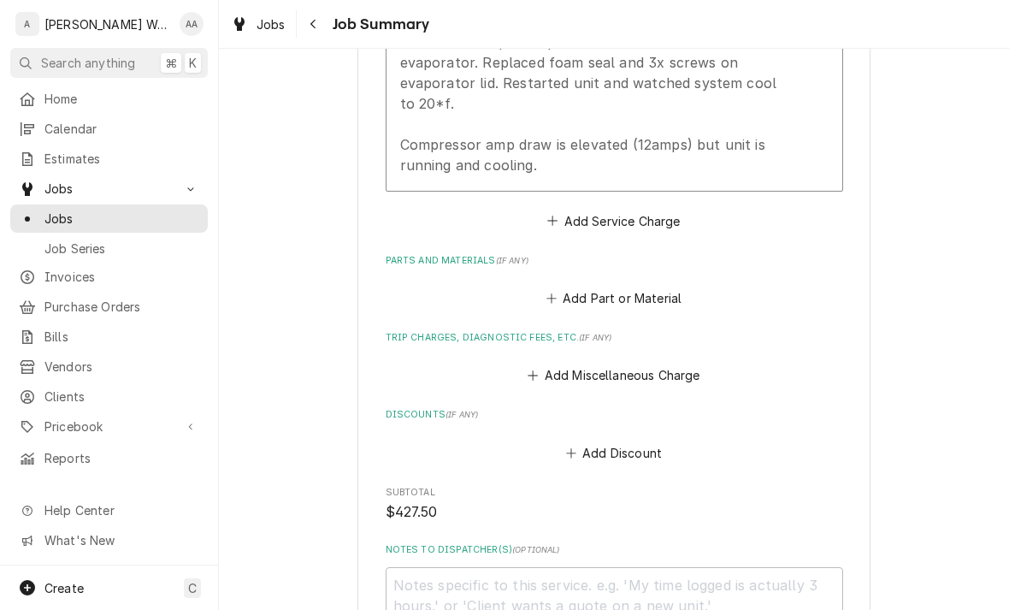
scroll to position [676, 0]
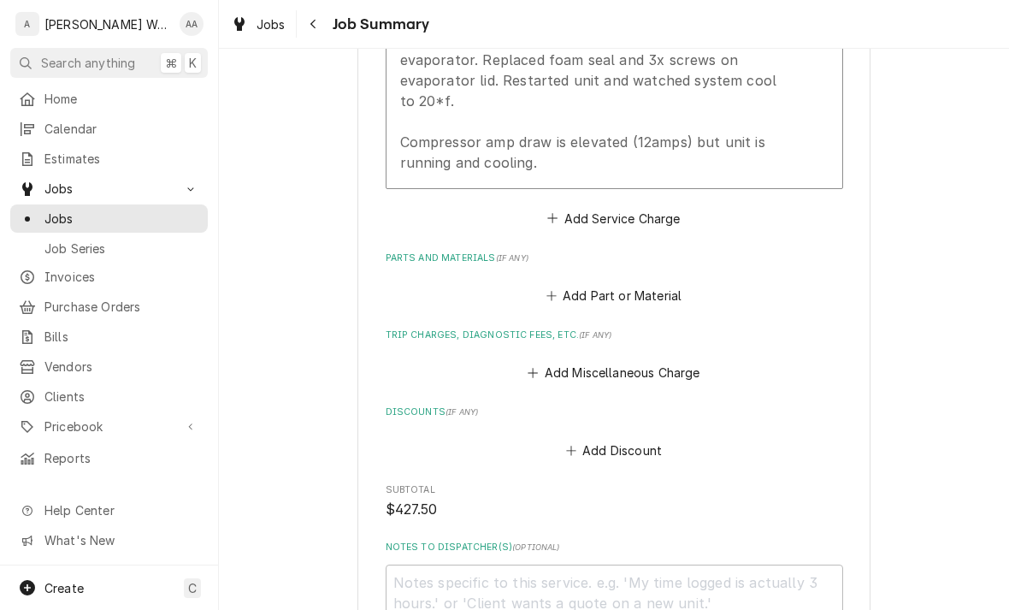
click at [693, 369] on button "Add Miscellaneous Charge" at bounding box center [614, 373] width 178 height 24
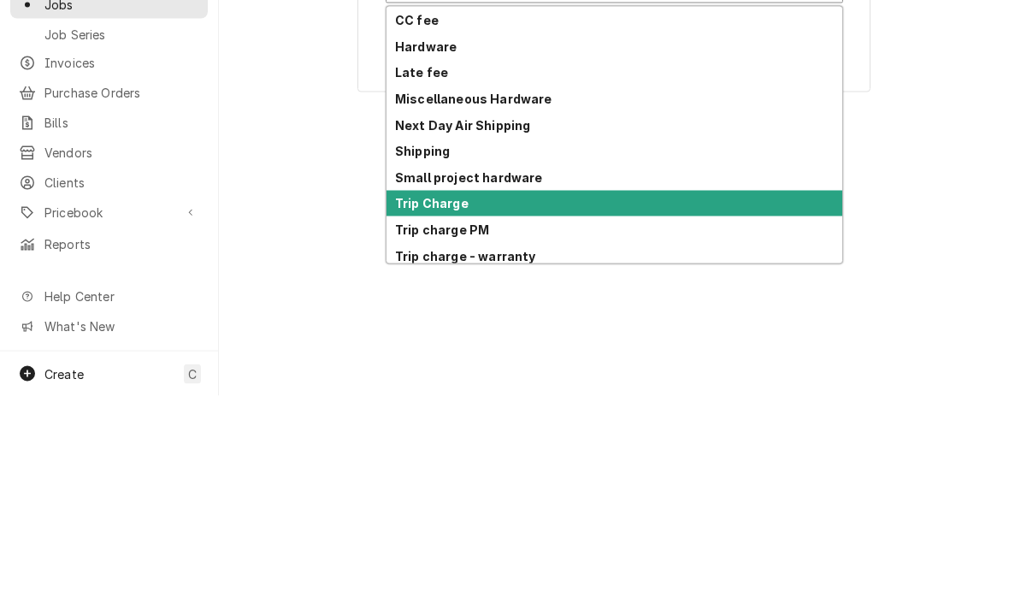
click at [418, 410] on strong "Trip Charge" at bounding box center [432, 417] width 74 height 15
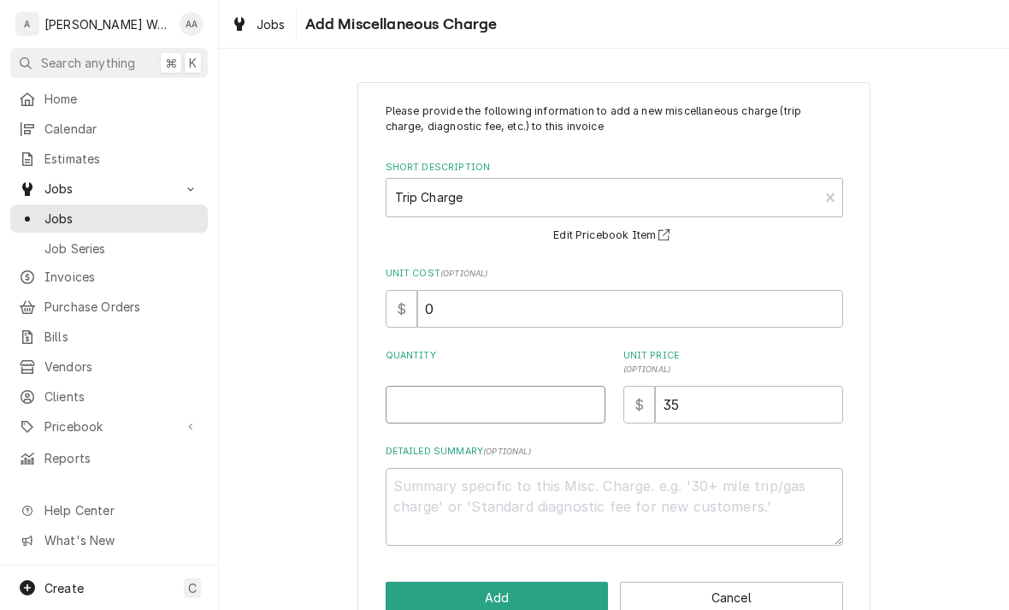
click at [409, 410] on input "Quantity" at bounding box center [496, 405] width 220 height 38
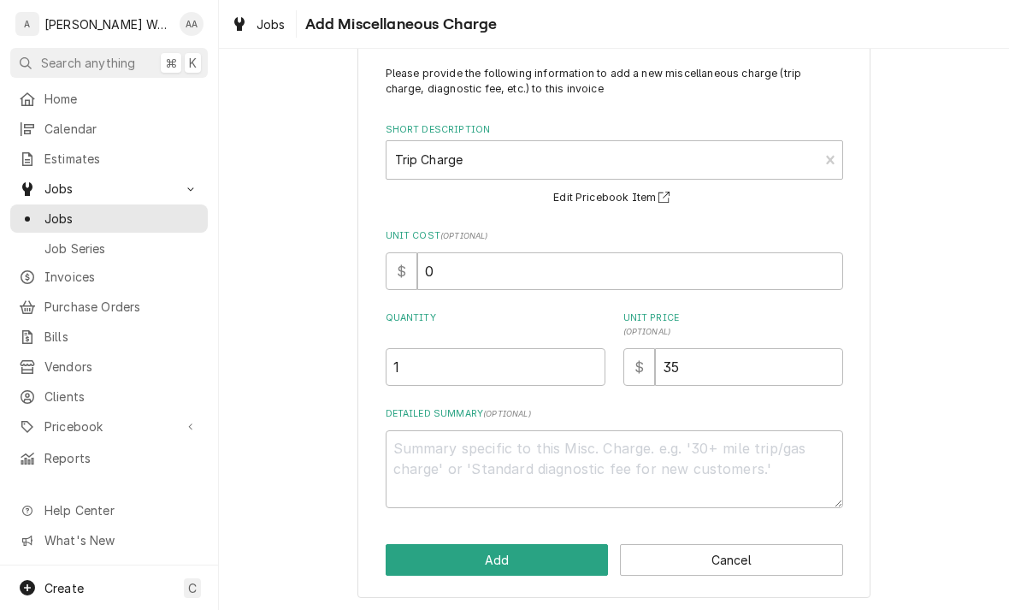
click at [428, 552] on button "Add" at bounding box center [497, 560] width 223 height 32
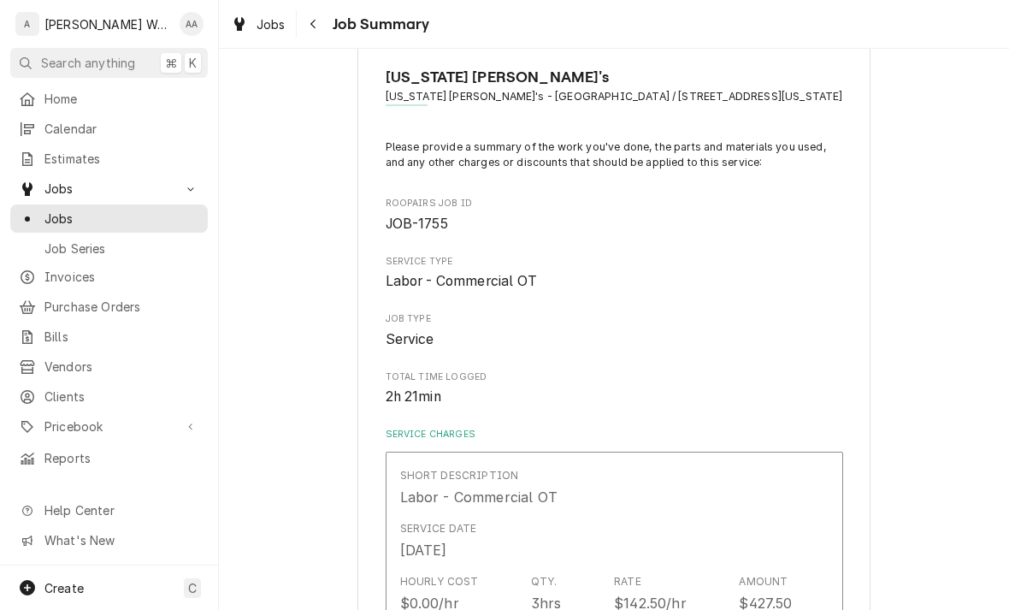
scroll to position [676, 0]
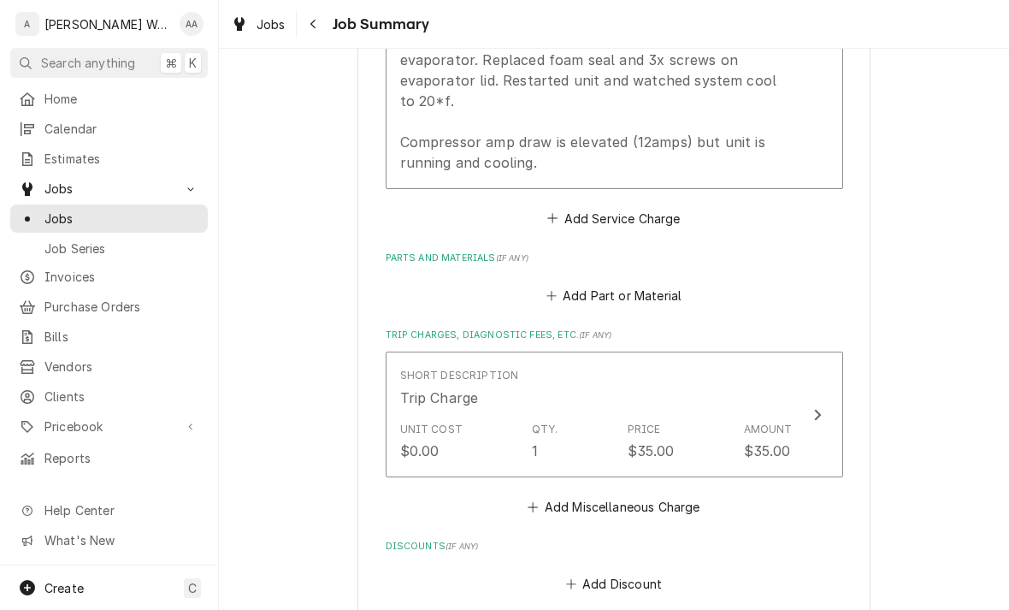
click at [560, 296] on button "Add Part or Material" at bounding box center [613, 296] width 141 height 24
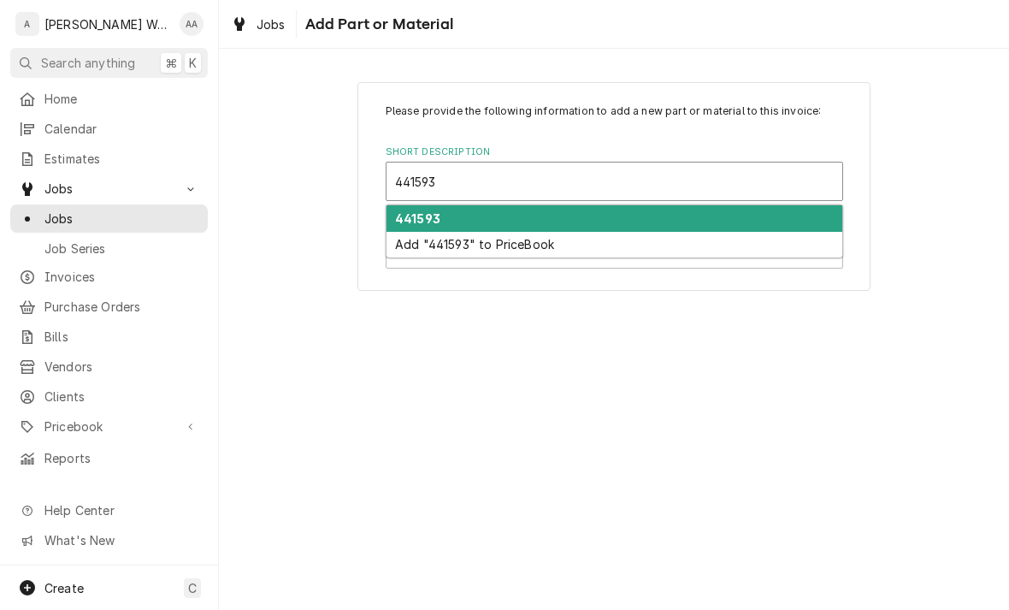
click at [402, 216] on strong "441593" at bounding box center [417, 218] width 45 height 15
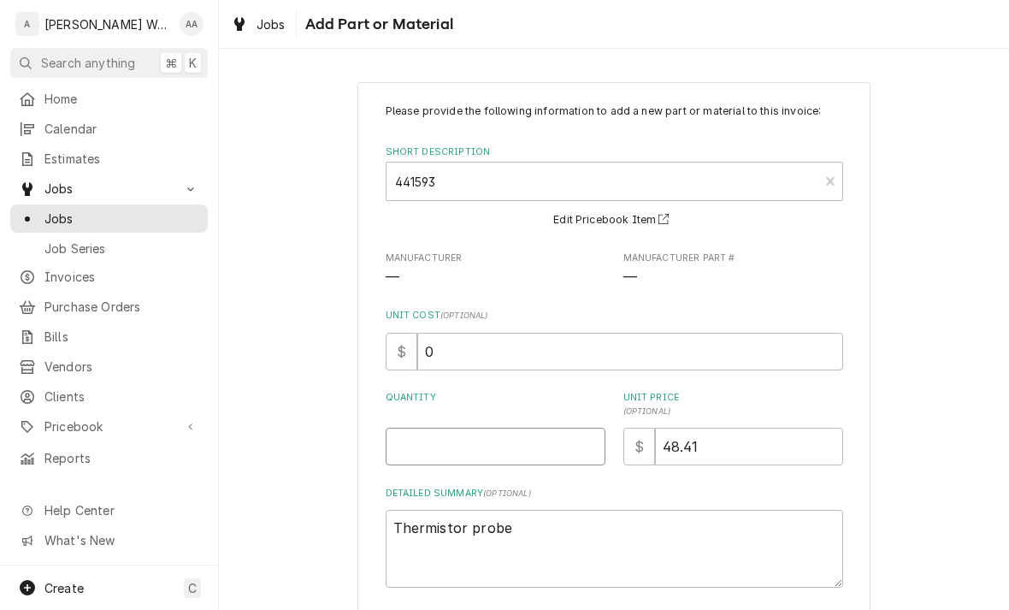
click at [414, 448] on input "Quantity" at bounding box center [496, 447] width 220 height 38
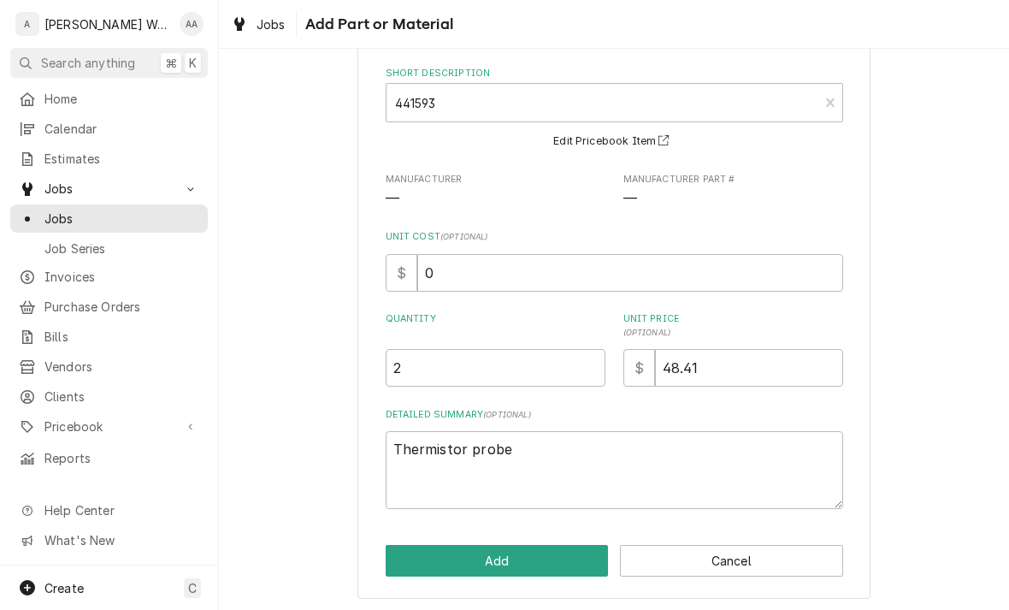
click at [406, 554] on button "Add" at bounding box center [497, 561] width 223 height 32
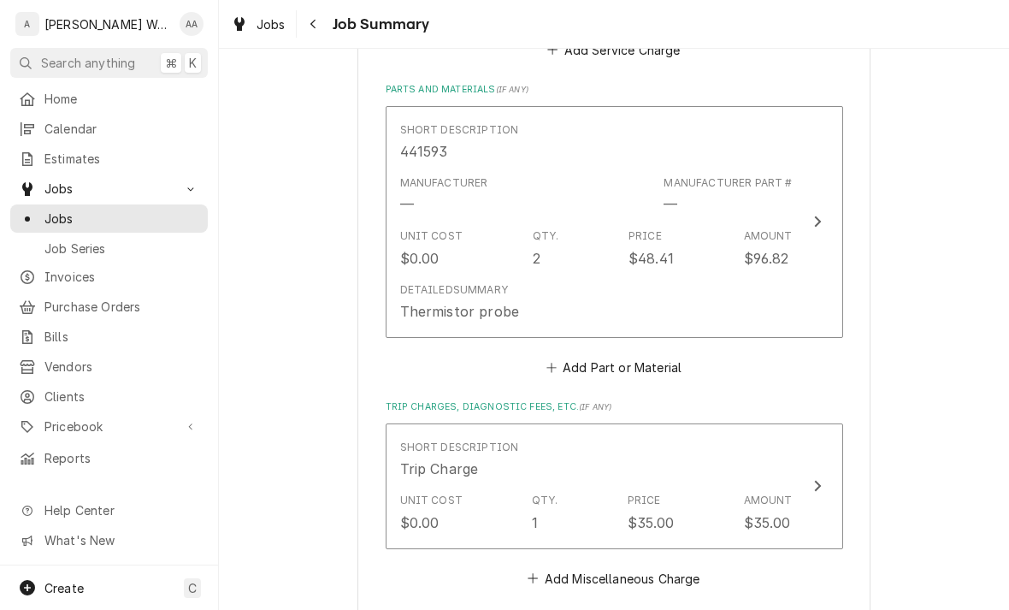
scroll to position [853, 0]
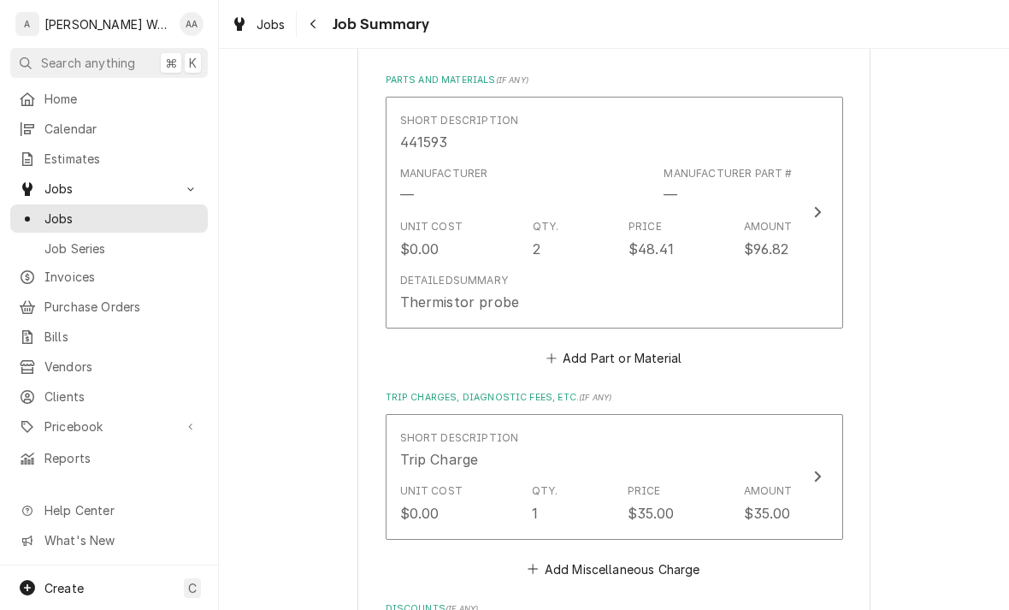
click at [657, 349] on button "Add Part or Material" at bounding box center [613, 357] width 141 height 24
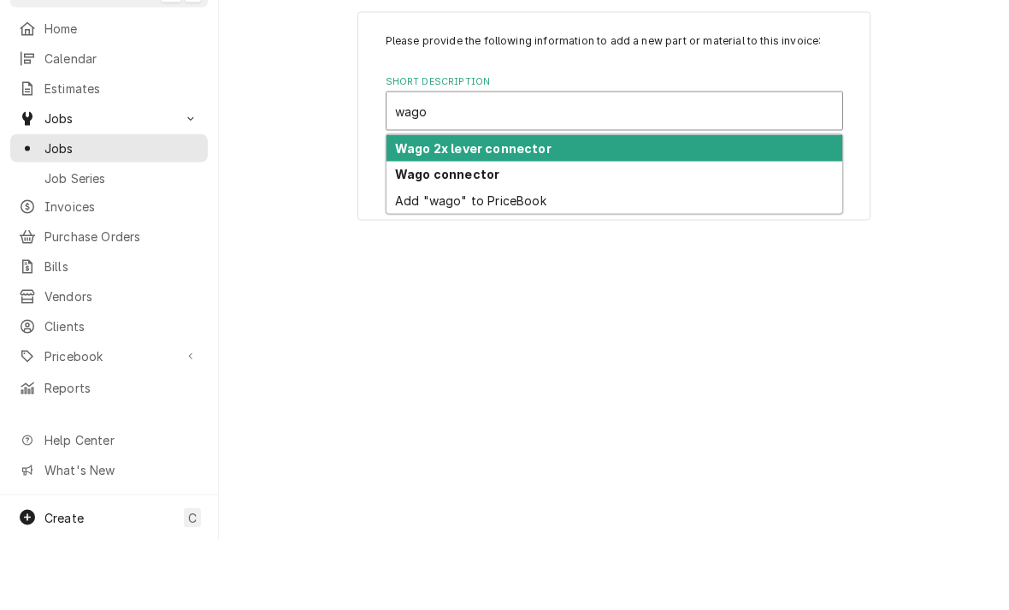
click at [416, 237] on strong "Wago connector" at bounding box center [447, 244] width 104 height 15
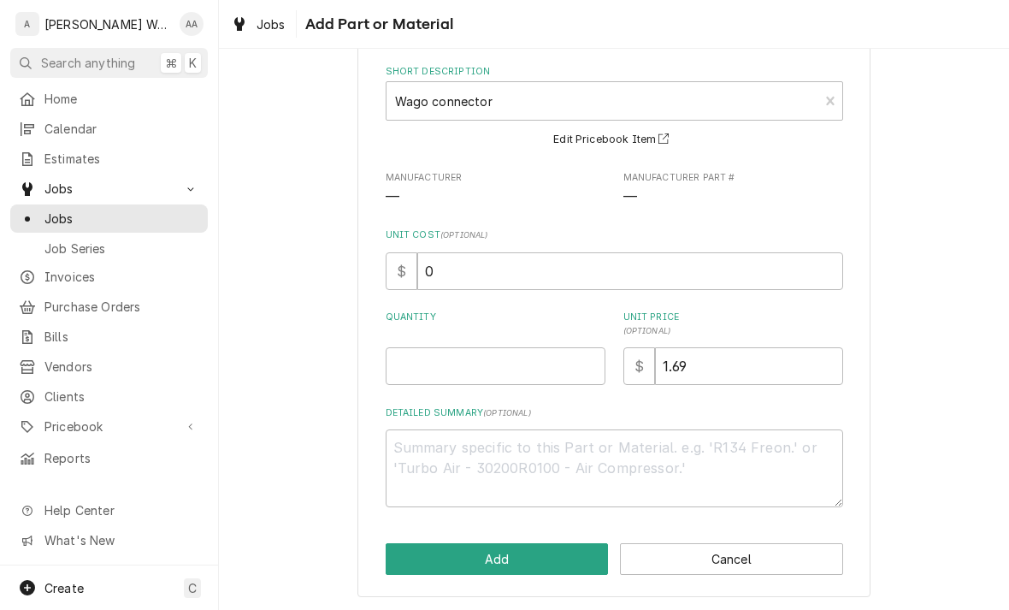
scroll to position [79, 0]
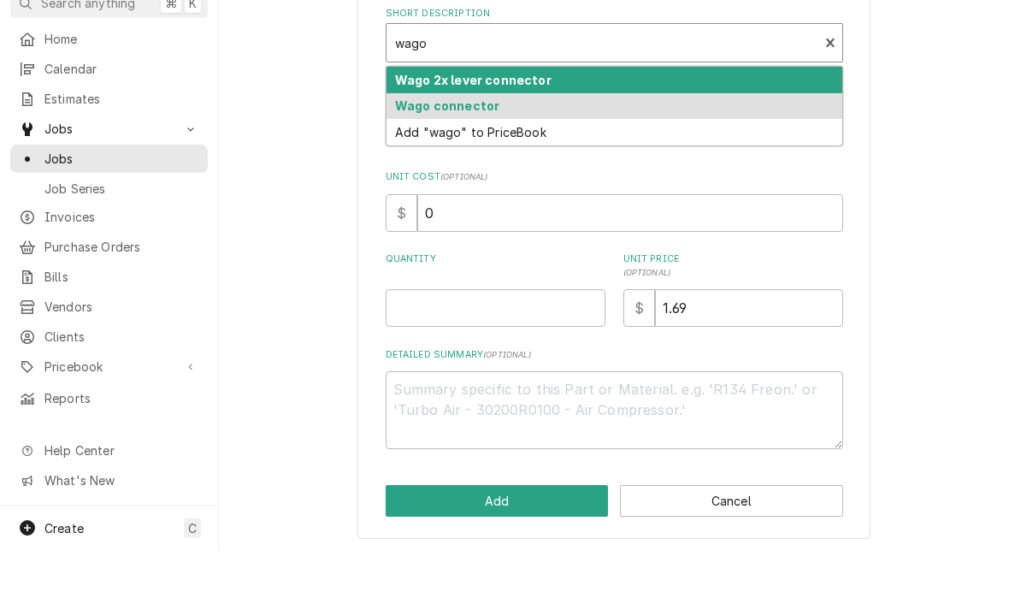
click at [416, 133] on strong "Wago 2x lever connector" at bounding box center [473, 140] width 156 height 15
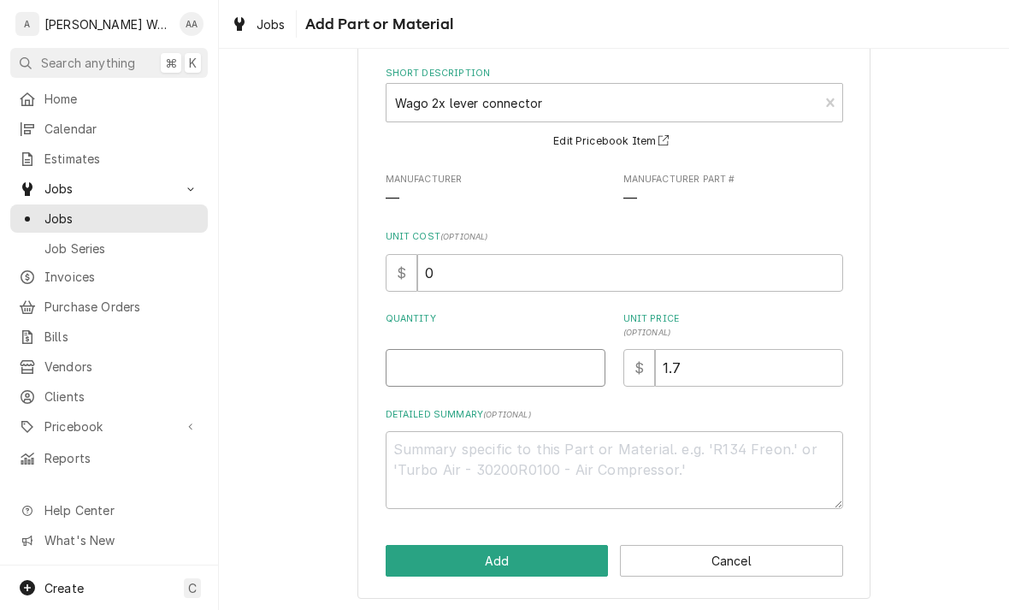
click at [402, 372] on input "Quantity" at bounding box center [496, 368] width 220 height 38
click at [397, 555] on button "Add" at bounding box center [497, 561] width 223 height 32
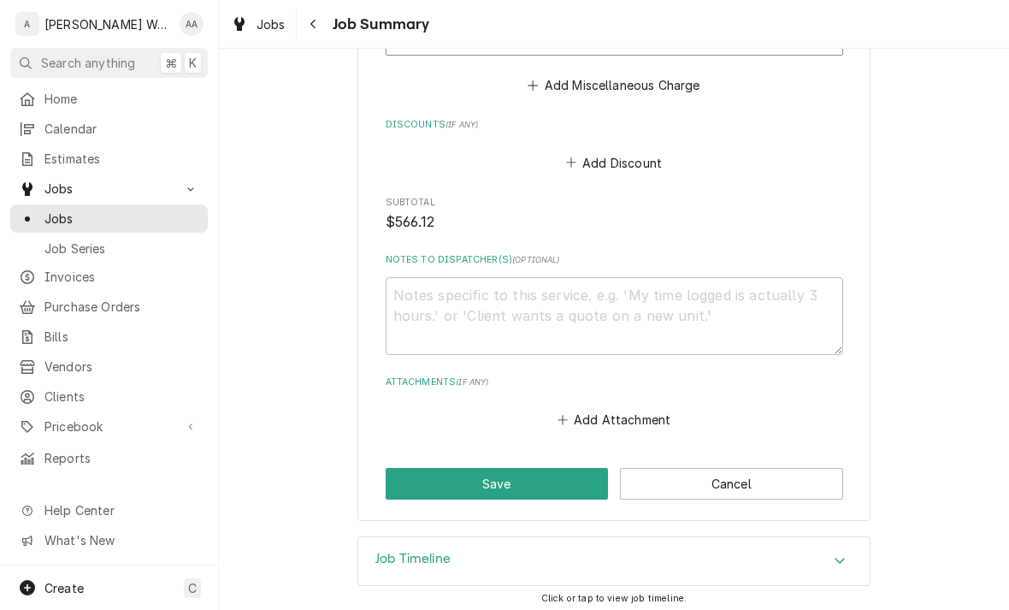
scroll to position [1523, 0]
click at [409, 471] on button "Save" at bounding box center [497, 485] width 223 height 32
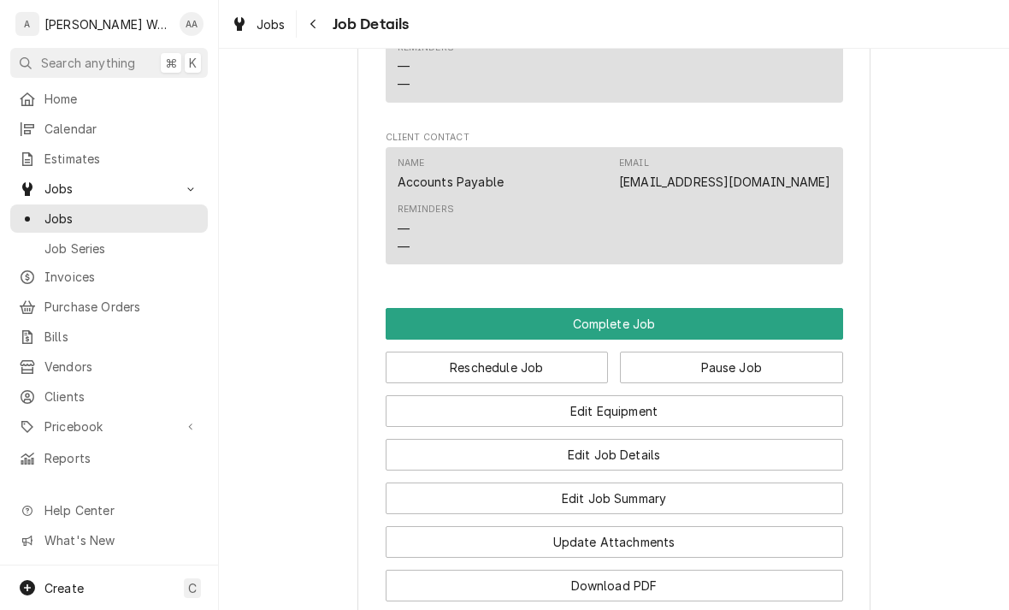
scroll to position [1290, 0]
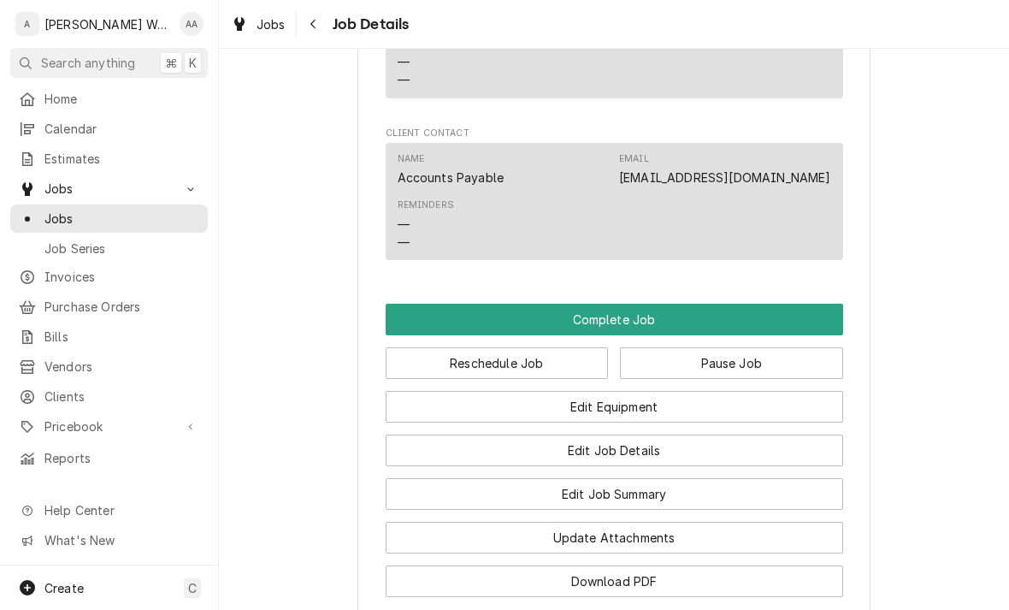
click at [428, 391] on button "Edit Equipment" at bounding box center [615, 407] width 458 height 32
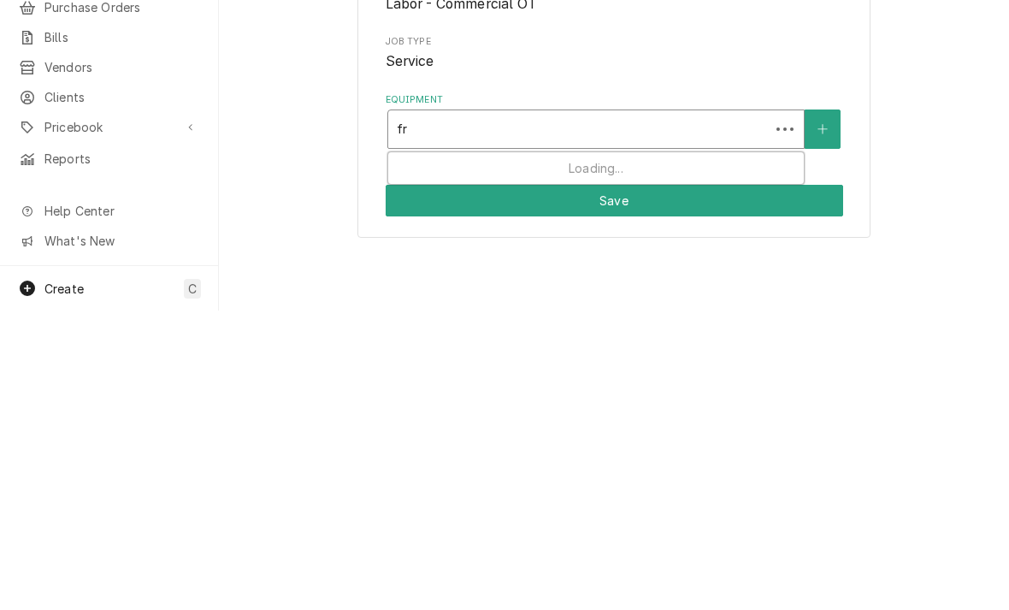
type input "f"
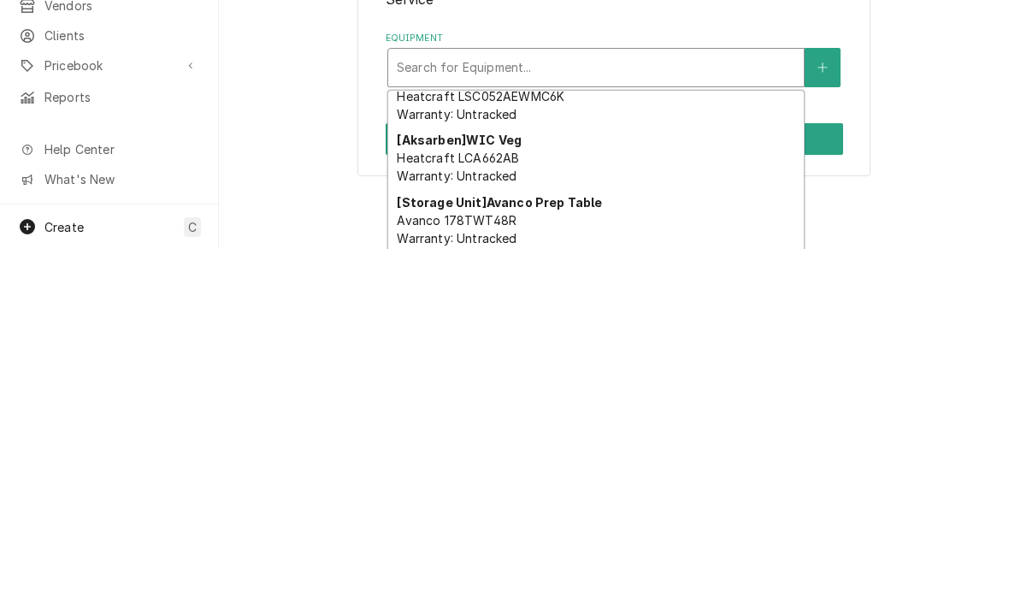
scroll to position [151, 0]
click at [825, 416] on button "Equipment" at bounding box center [823, 428] width 36 height 39
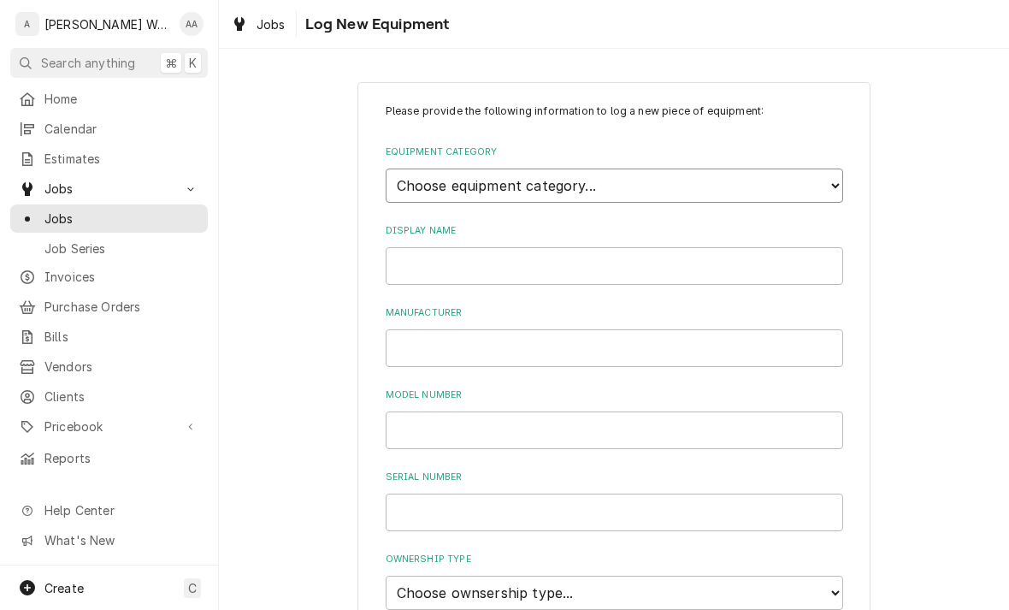
click at [408, 180] on select "Choose equipment category... Ice Machines Refrigeration Beverage Equipment Work…" at bounding box center [615, 185] width 458 height 34
select select "8"
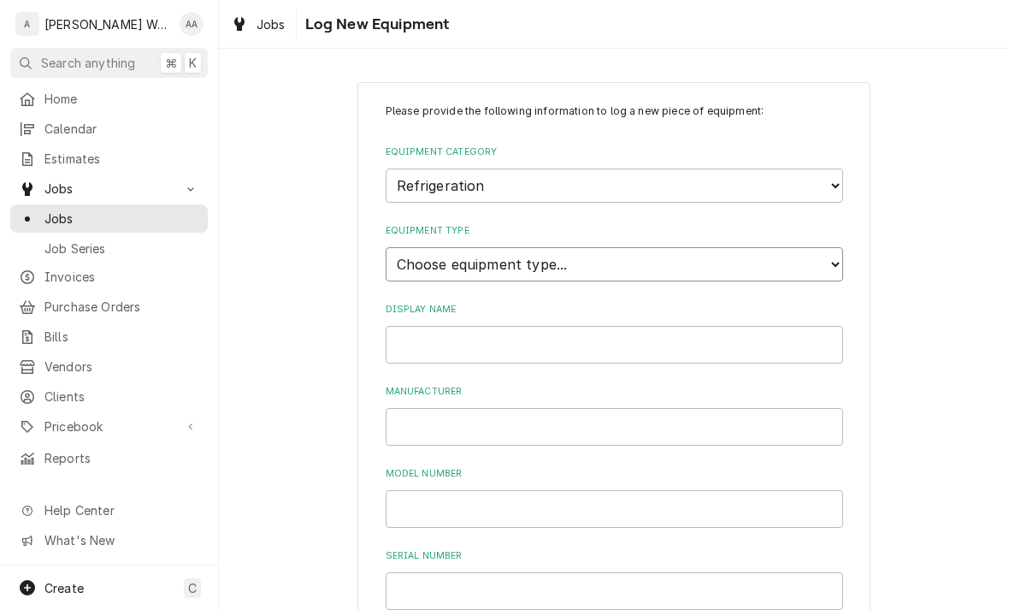
click at [417, 253] on select "Choose equipment type... Bar Refrigeration Blast Chiller Chef Base Freezer Chef…" at bounding box center [615, 264] width 458 height 34
click at [411, 257] on select "Choose equipment type... Bar Refrigeration Blast Chiller Chef Base Freezer Chef…" at bounding box center [615, 264] width 458 height 34
select select "70"
click at [418, 326] on input "Display Name" at bounding box center [615, 345] width 458 height 38
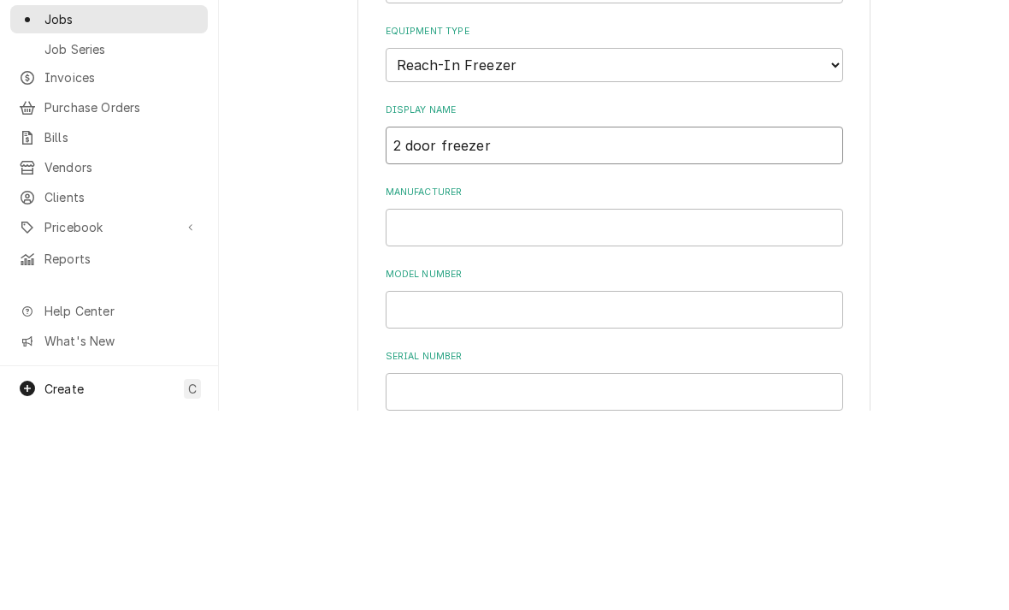
type input "2 door freezer"
click at [412, 408] on input "Manufacturer" at bounding box center [615, 427] width 458 height 38
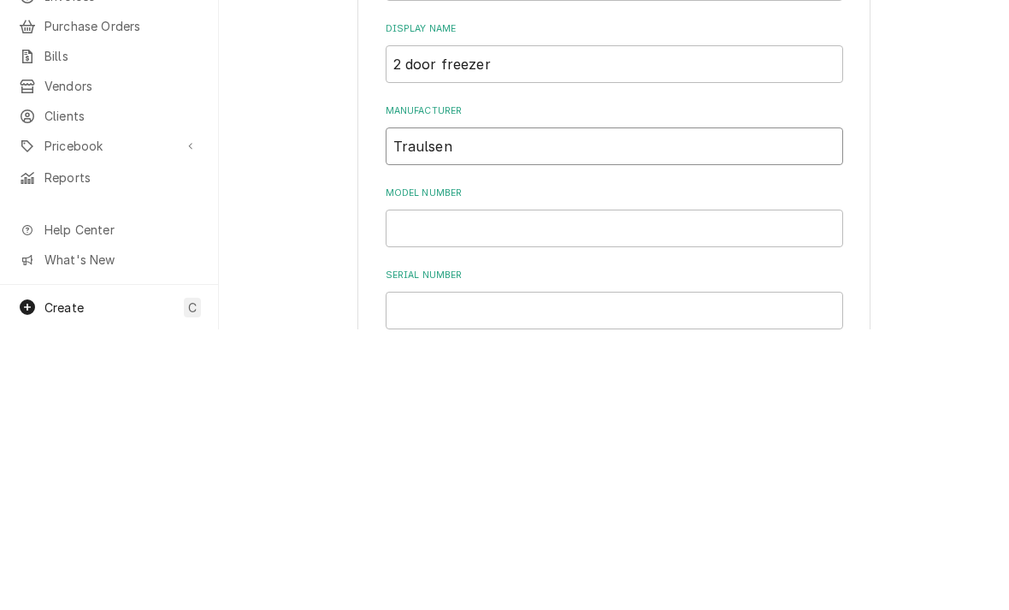
type input "Traulsen"
click at [432, 490] on input "Model Number" at bounding box center [615, 509] width 458 height 38
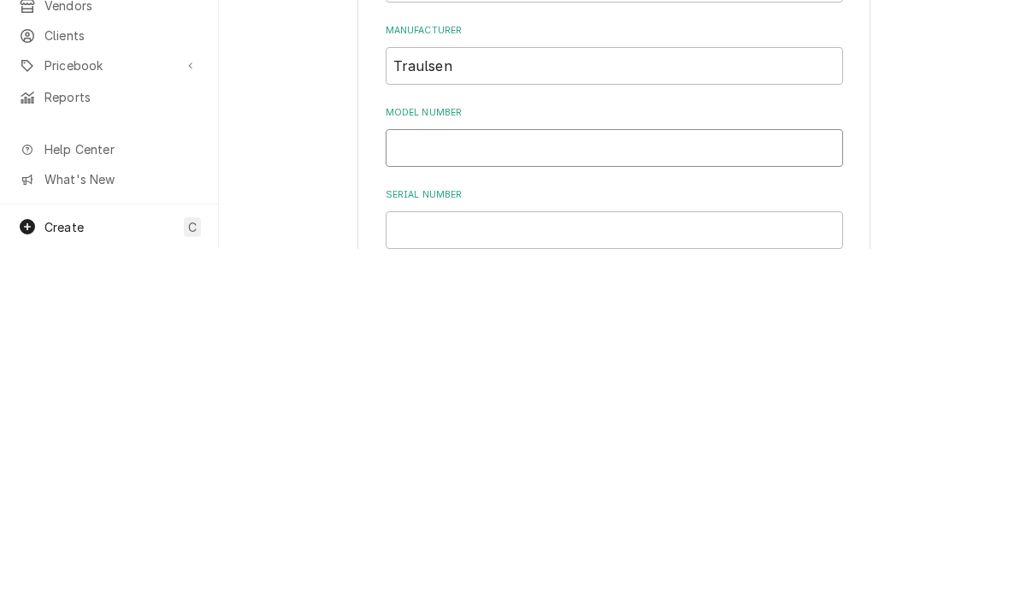
type input "F"
type input "G22010"
click at [468, 572] on input "Serial Number" at bounding box center [615, 591] width 458 height 38
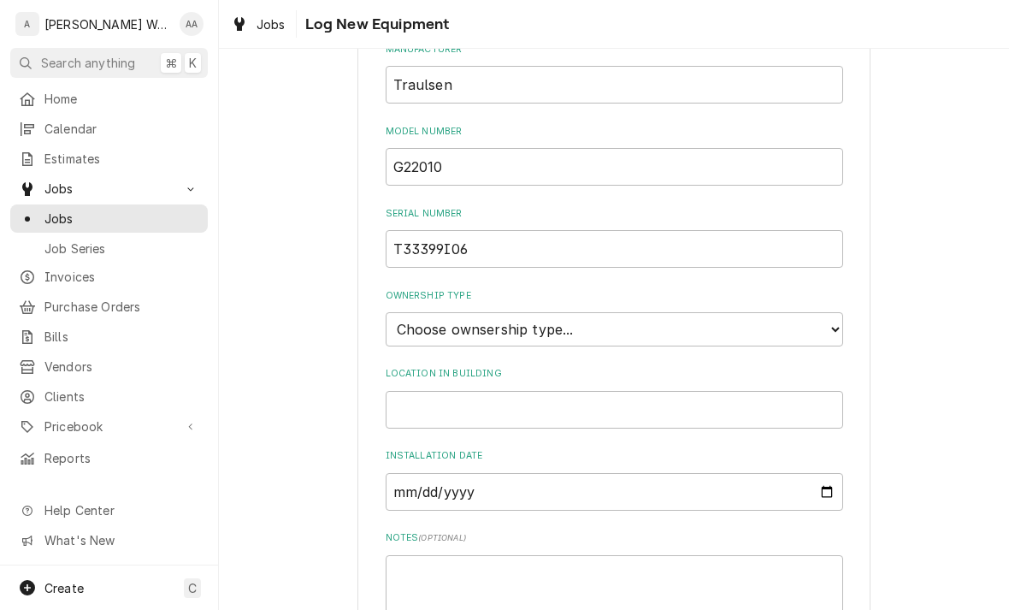
scroll to position [345, 0]
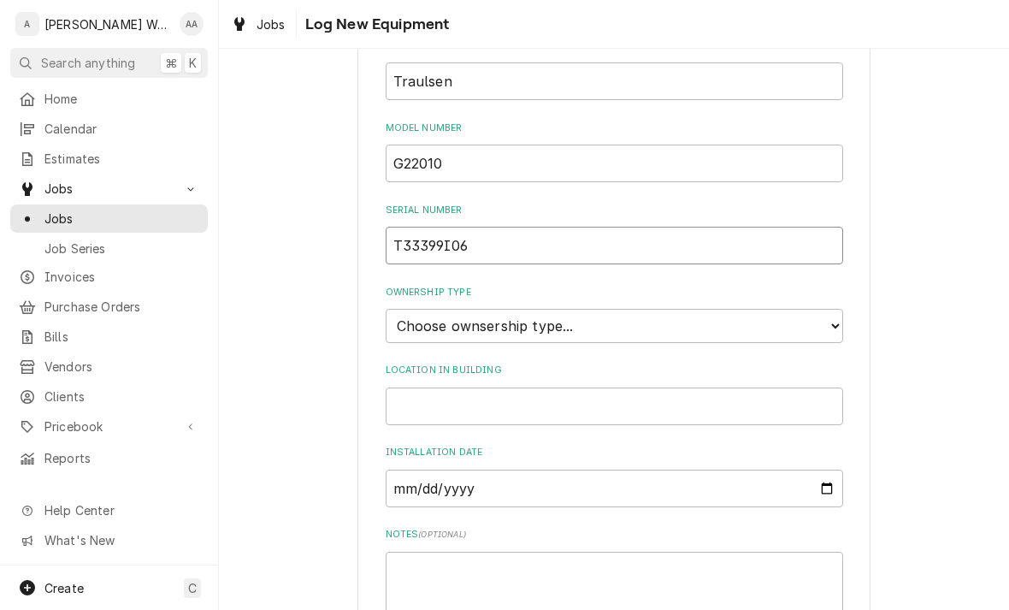
type input "T33399I06"
click at [413, 309] on select "Choose ownsership type... Unknown Owned Leased Rented" at bounding box center [615, 326] width 458 height 34
select select "1"
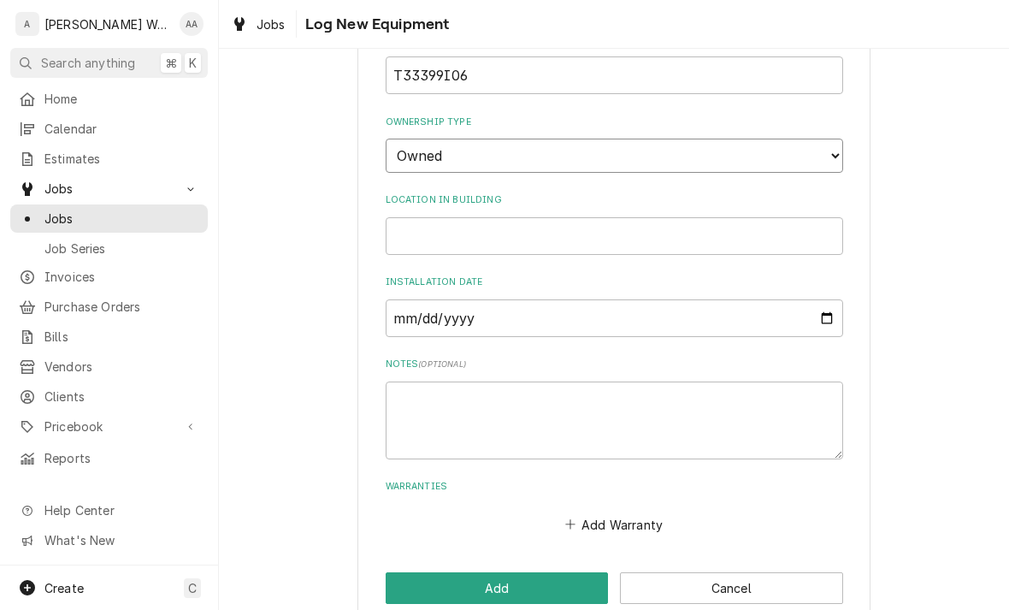
scroll to position [515, 0]
click at [410, 573] on button "Add" at bounding box center [497, 589] width 223 height 32
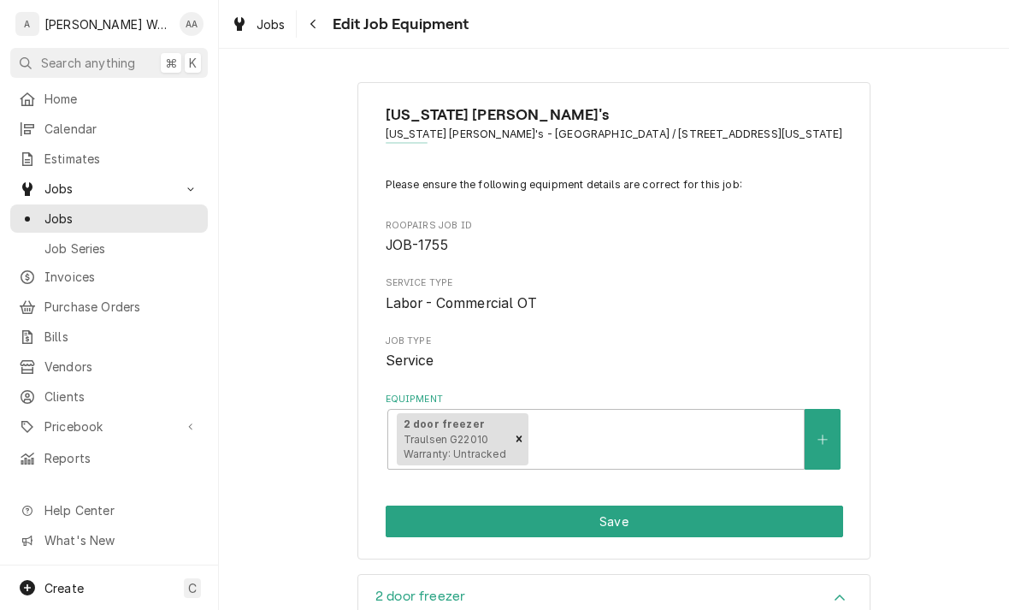
click at [401, 517] on button "Save" at bounding box center [615, 521] width 458 height 32
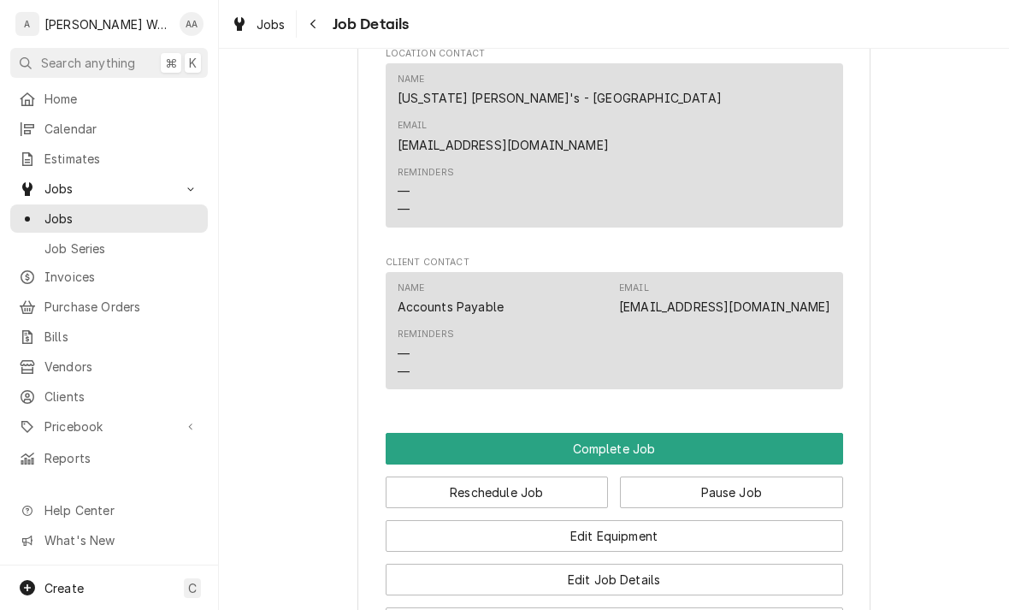
scroll to position [1165, 0]
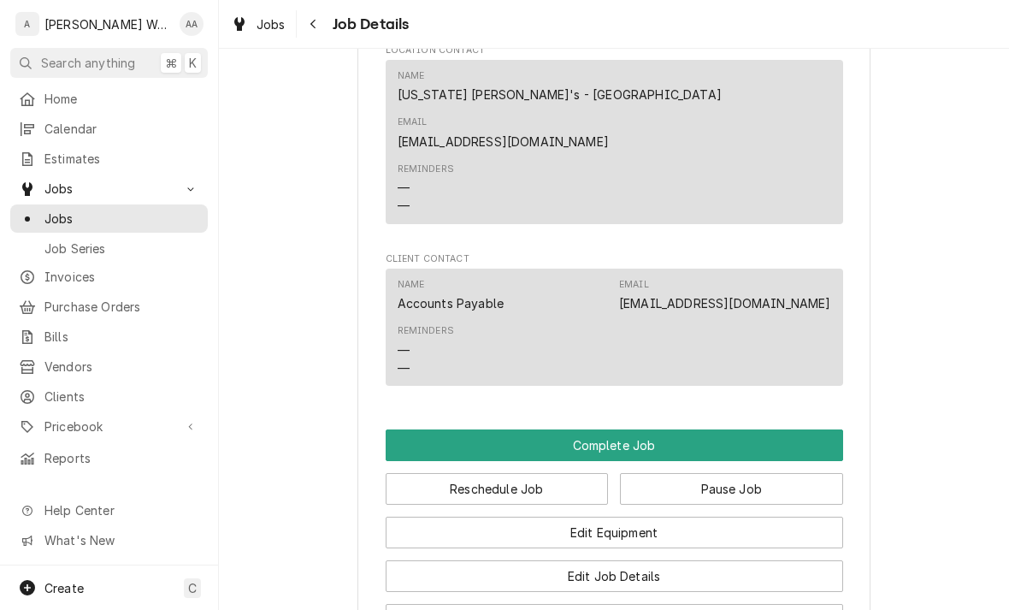
click at [808, 429] on button "Complete Job" at bounding box center [615, 445] width 458 height 32
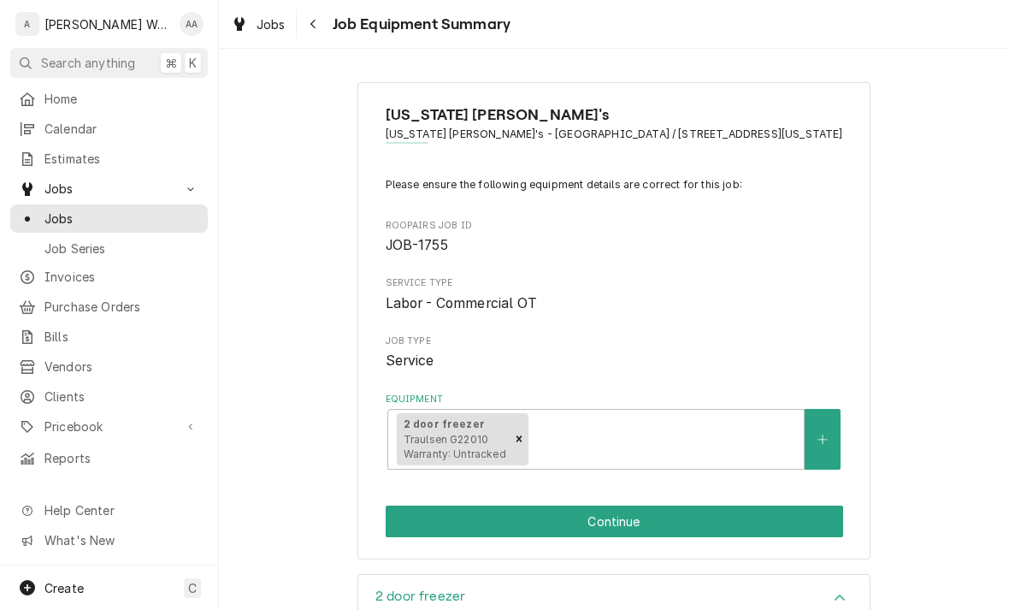
click at [782, 506] on button "Continue" at bounding box center [615, 521] width 458 height 32
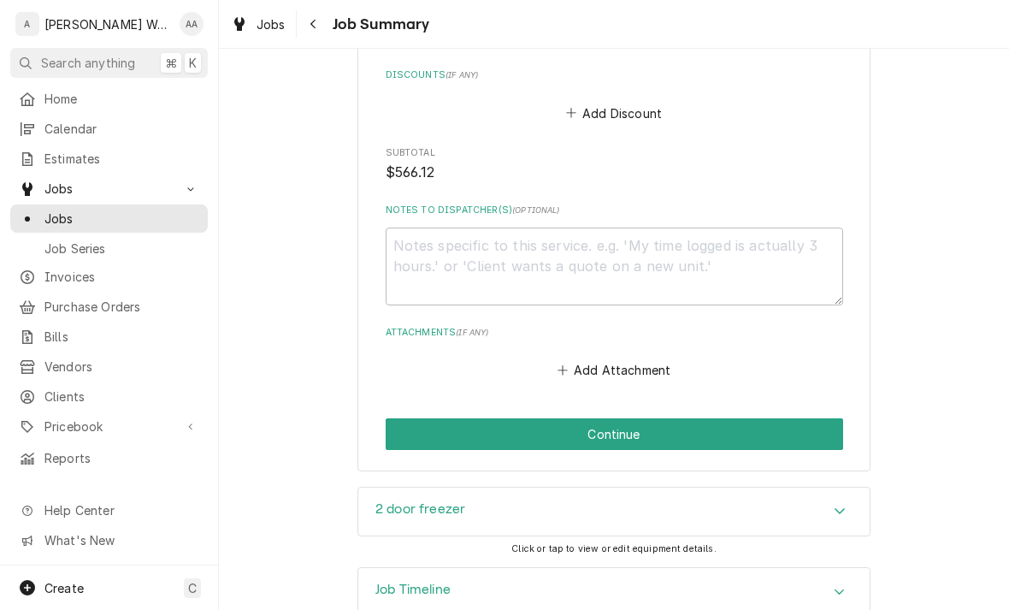
scroll to position [1577, 0]
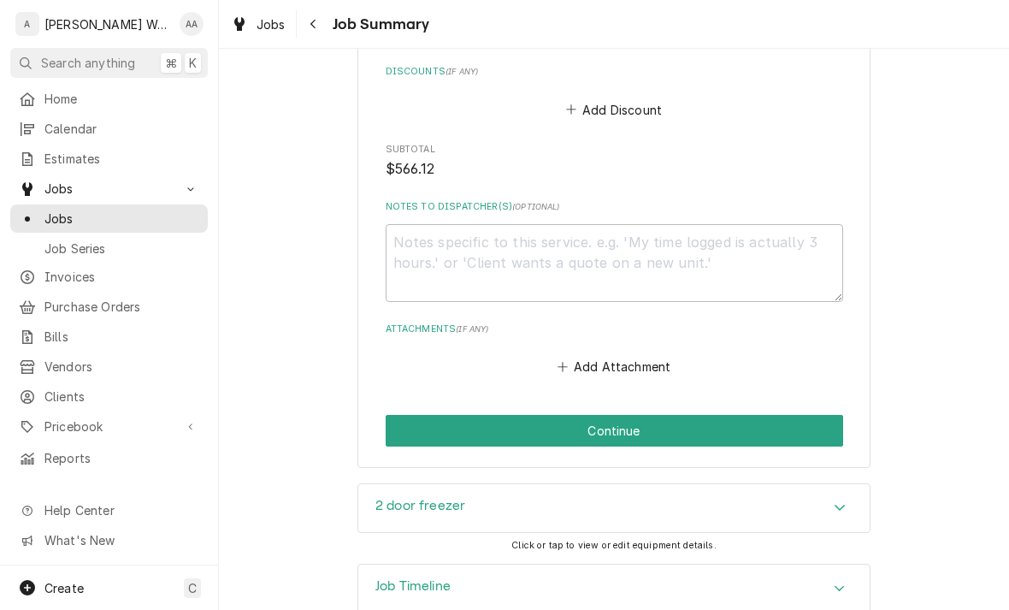
click at [812, 433] on button "Continue" at bounding box center [615, 431] width 458 height 32
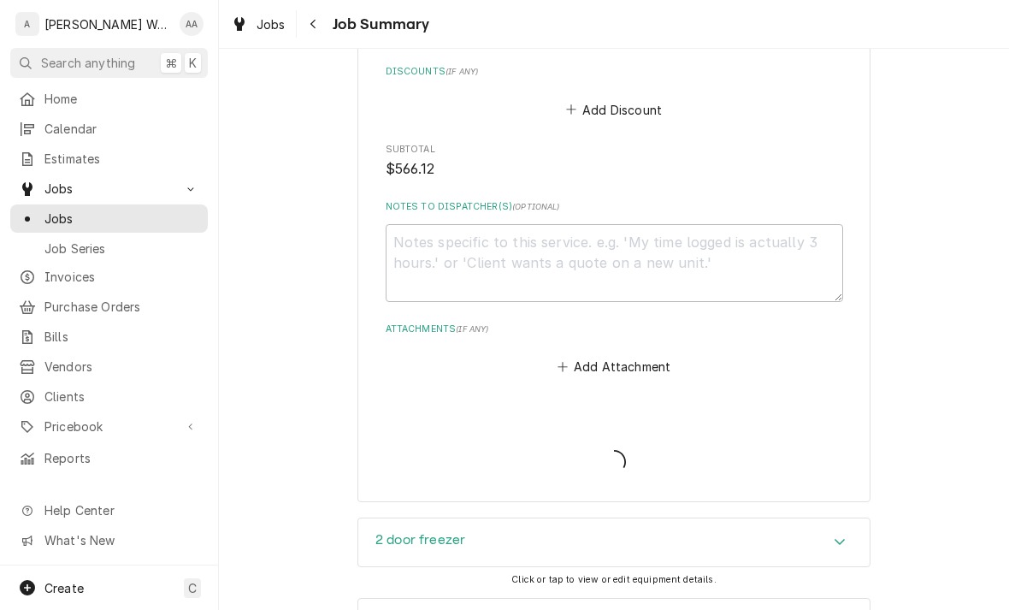
type textarea "x"
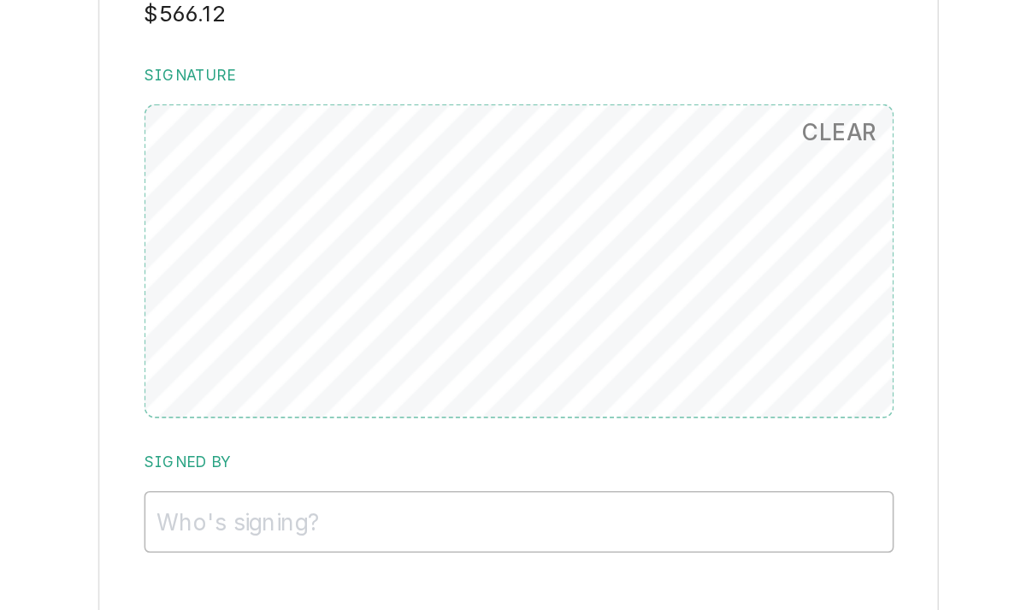
scroll to position [1373, 0]
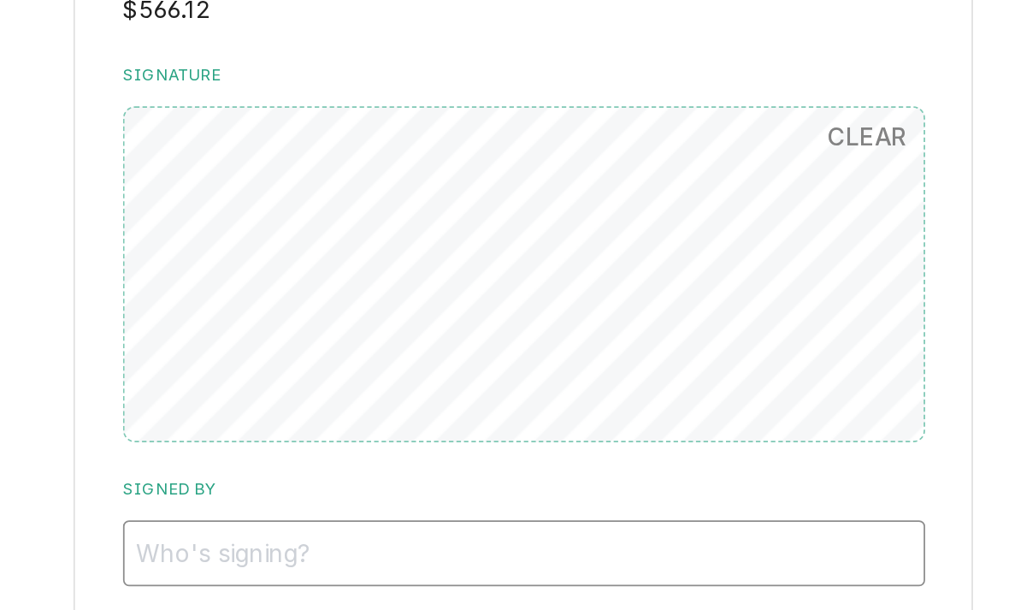
click at [386, 381] on input "Signed By" at bounding box center [615, 400] width 458 height 38
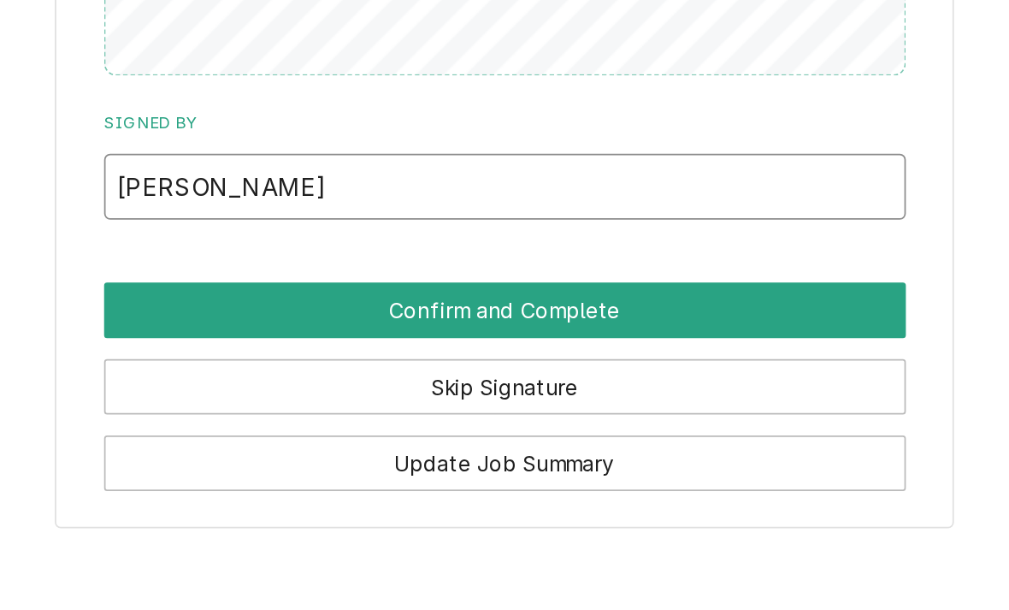
type input "[PERSON_NAME]"
click at [386, 454] on button "Confirm and Complete" at bounding box center [615, 470] width 458 height 32
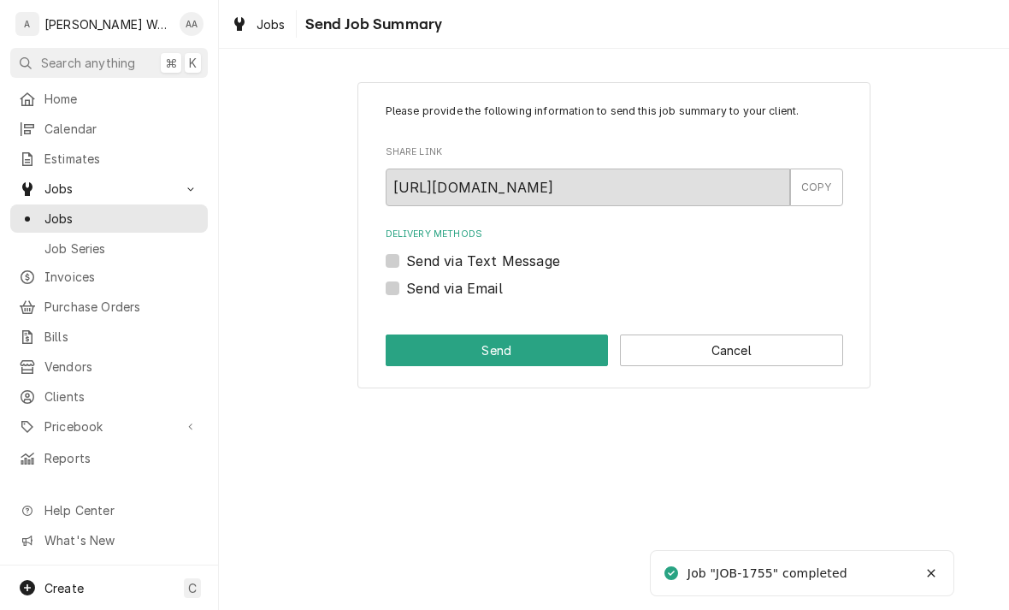
click at [798, 345] on button "Cancel" at bounding box center [731, 350] width 223 height 32
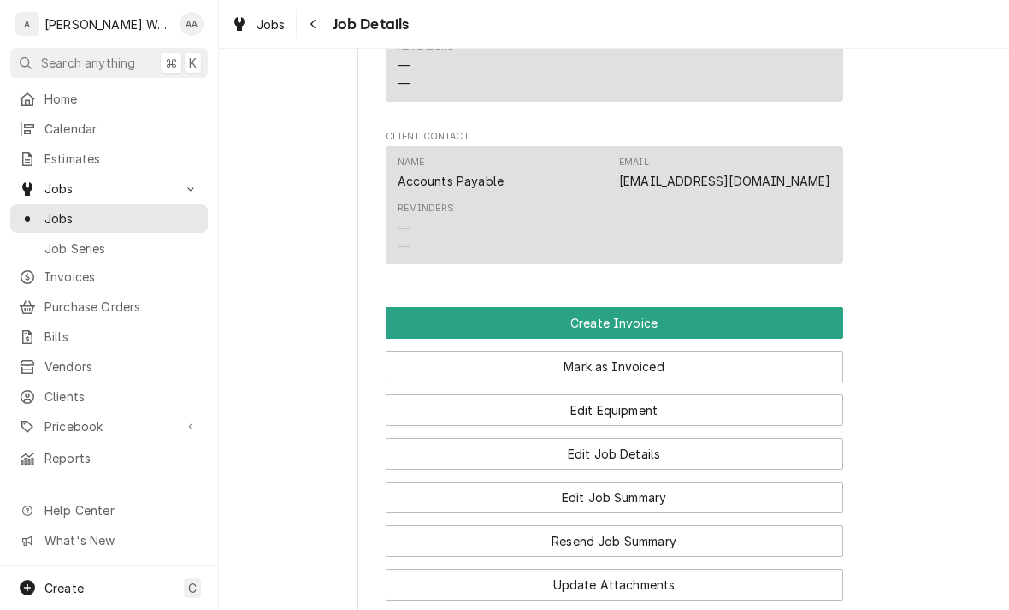
scroll to position [1083, 0]
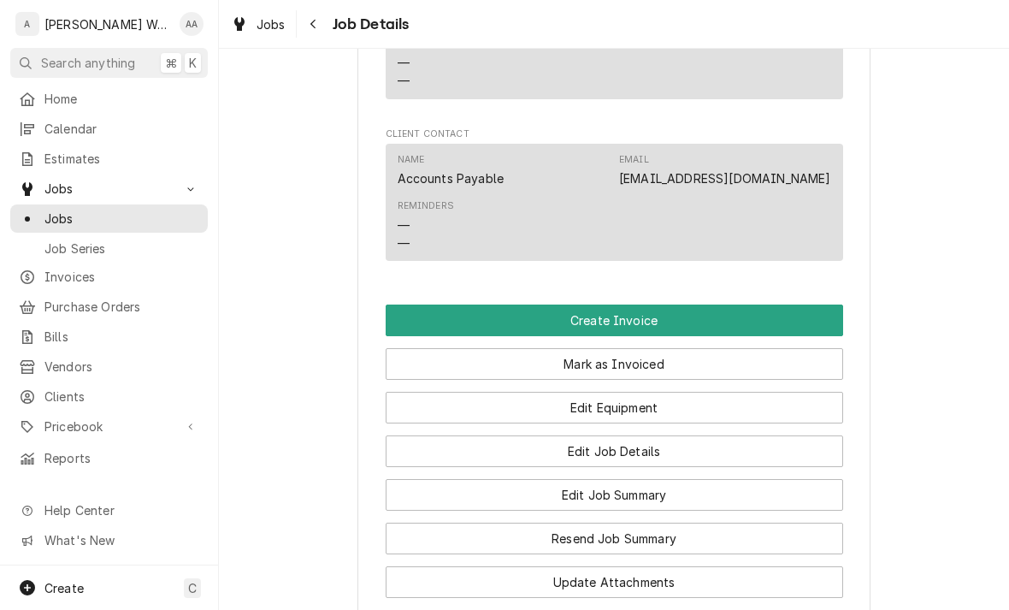
click at [819, 304] on button "Create Invoice" at bounding box center [615, 320] width 458 height 32
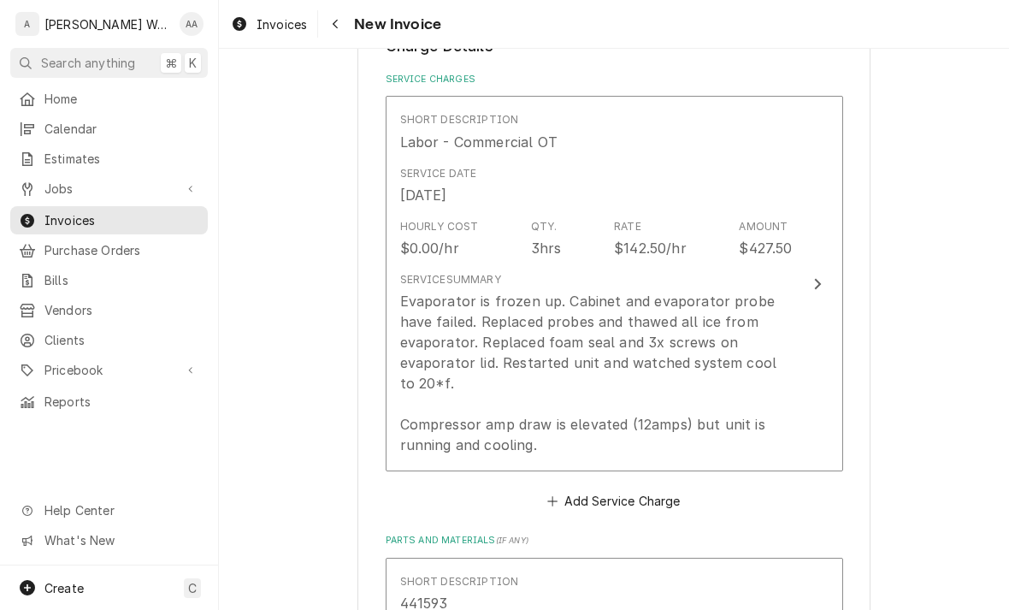
click at [782, 373] on div "Evaporator is frozen up. Cabinet and evaporator probe have failed. Replaced pro…" at bounding box center [596, 373] width 393 height 164
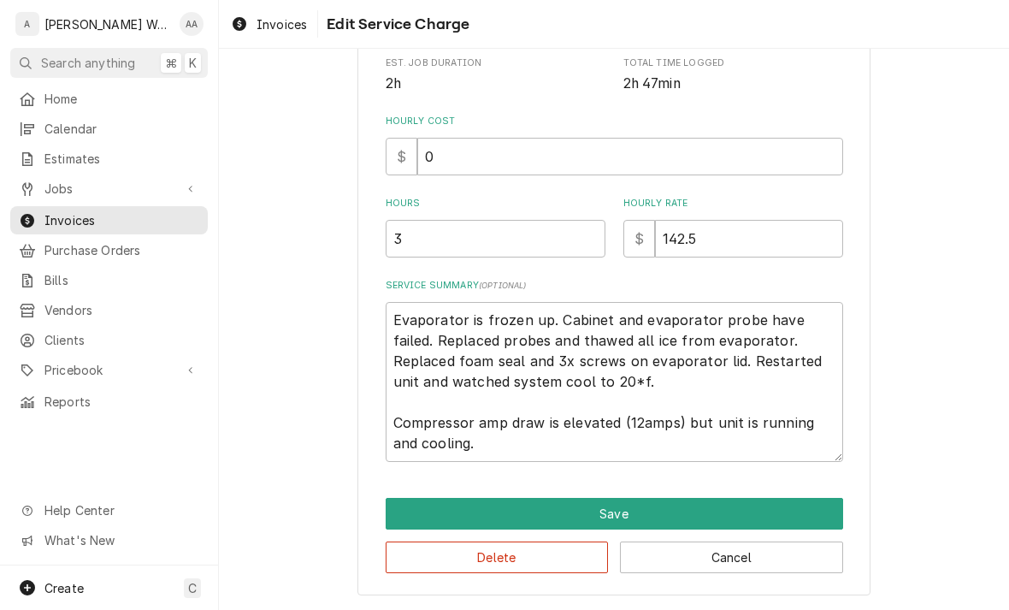
click at [794, 502] on button "Save" at bounding box center [615, 514] width 458 height 32
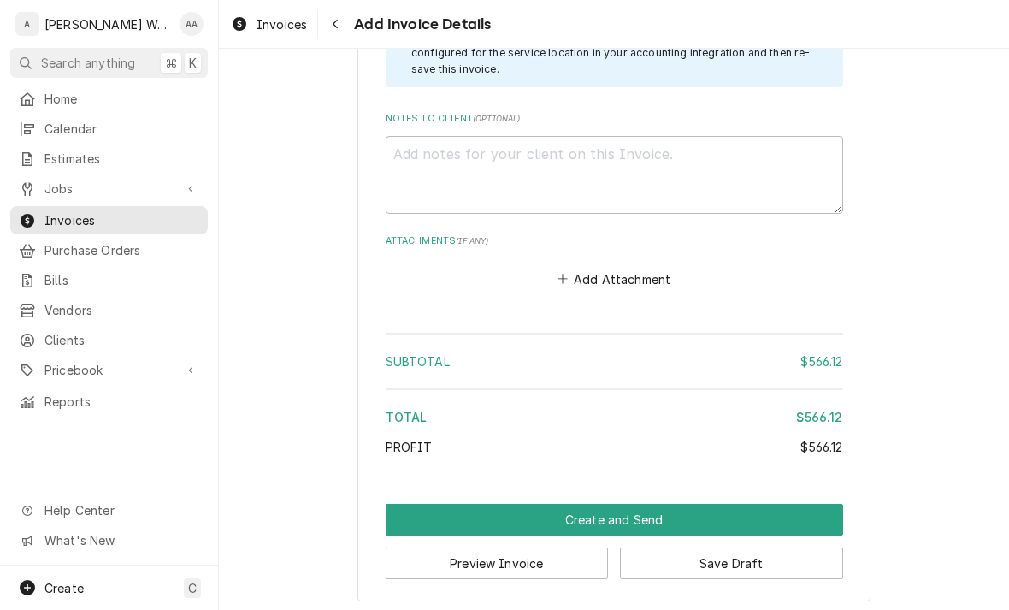
scroll to position [2348, 0]
click at [790, 512] on button "Create and Send" at bounding box center [615, 521] width 458 height 32
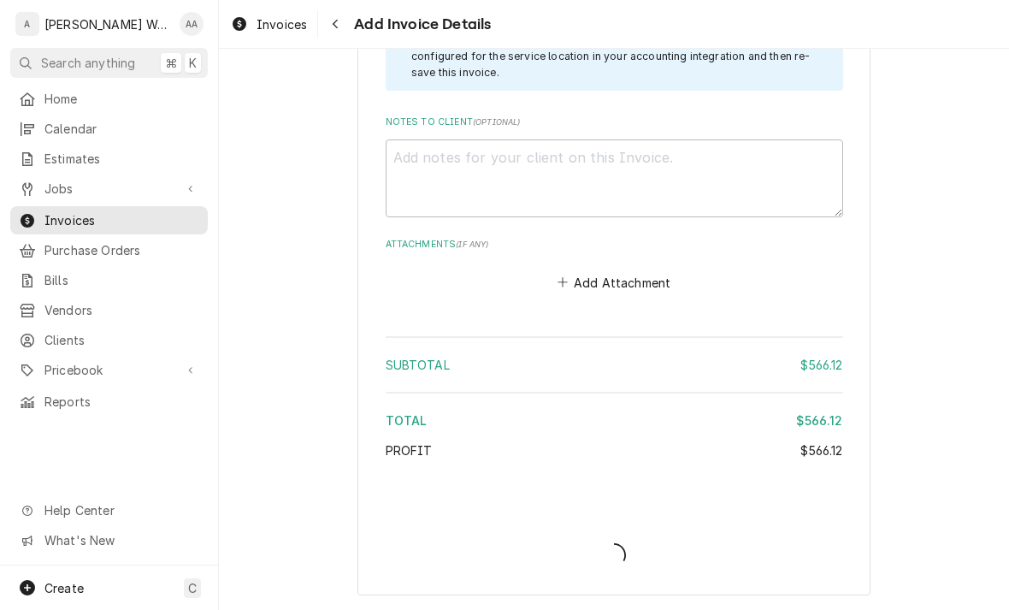
scroll to position [2337, 0]
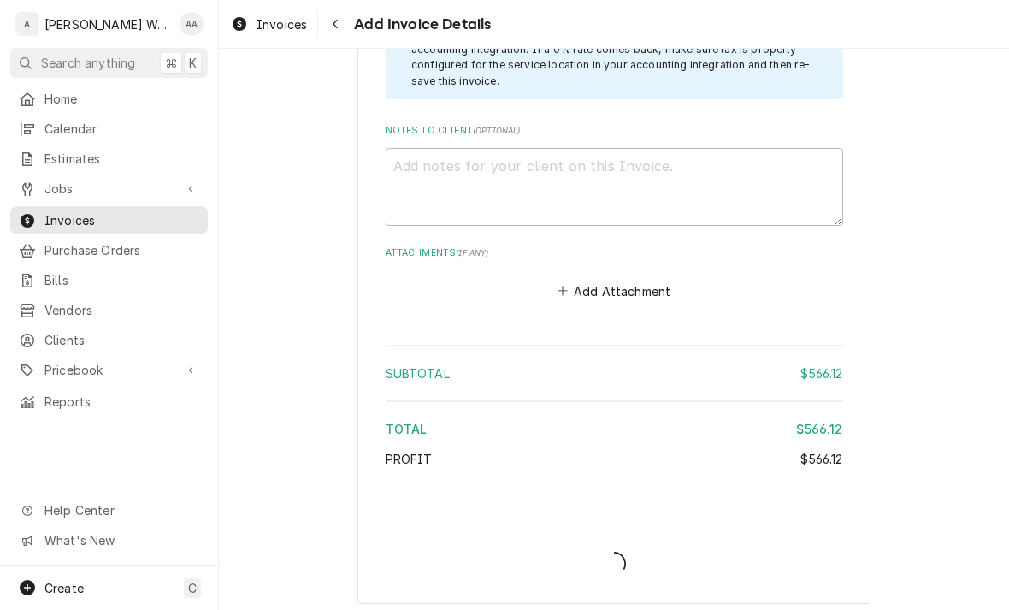
type textarea "x"
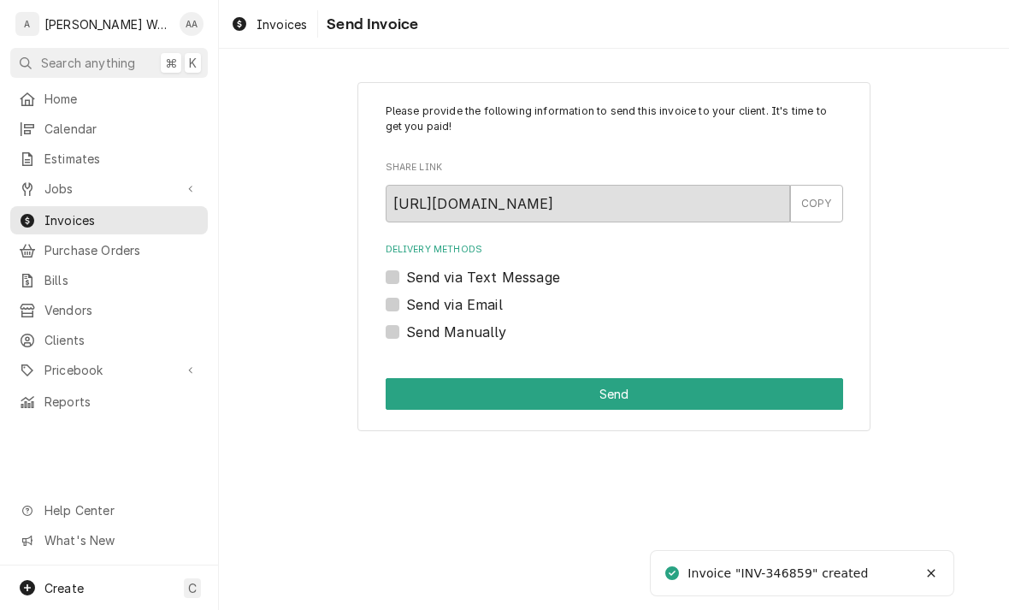
click at [406, 297] on label "Send via Email" at bounding box center [454, 304] width 97 height 21
click at [406, 297] on input "Send via Email" at bounding box center [635, 313] width 458 height 38
checkbox input "true"
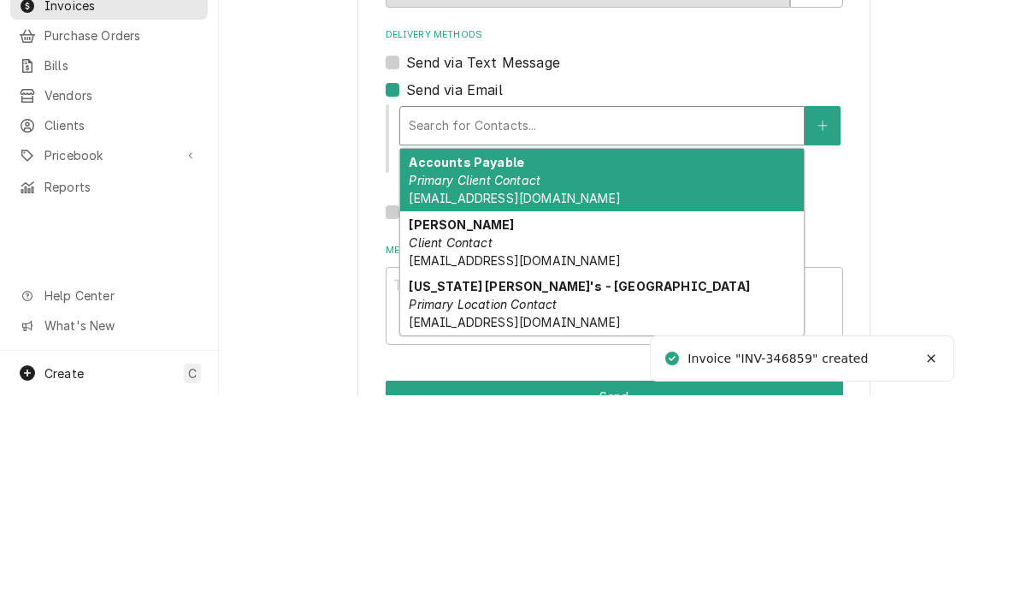
click at [432, 405] on span "[EMAIL_ADDRESS][DOMAIN_NAME]" at bounding box center [514, 412] width 211 height 15
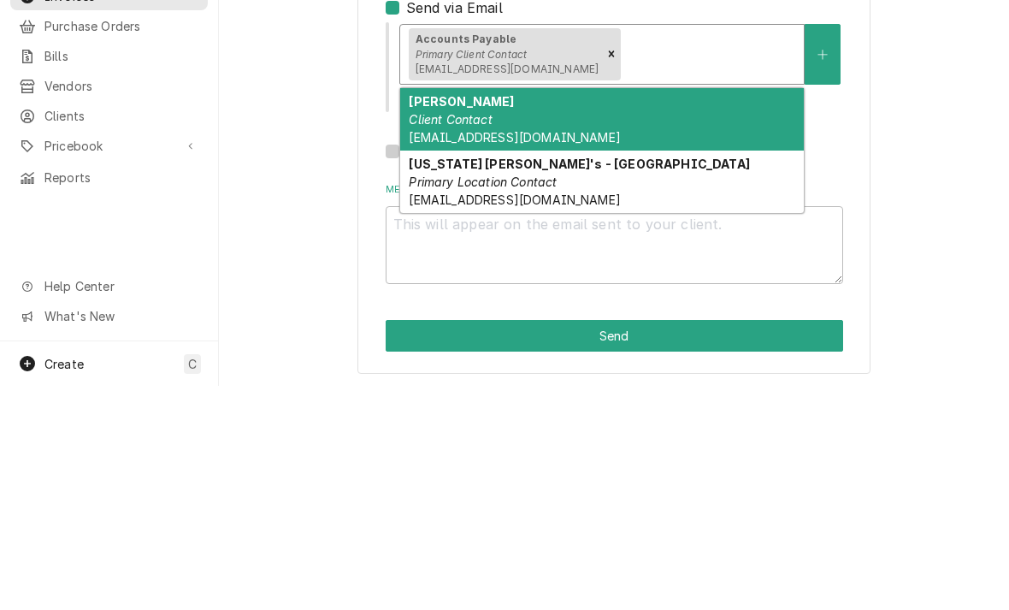
scroll to position [72, 0]
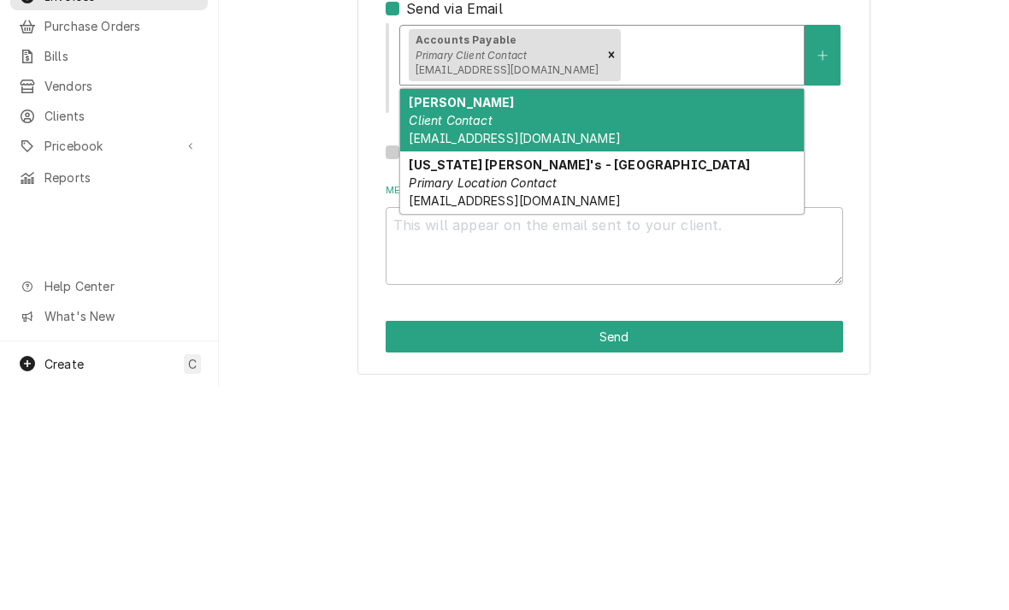
click at [736, 375] on div "[US_STATE] [PERSON_NAME]'s - [GEOGRAPHIC_DATA] Primary Location Contact [EMAIL_…" at bounding box center [602, 406] width 404 height 62
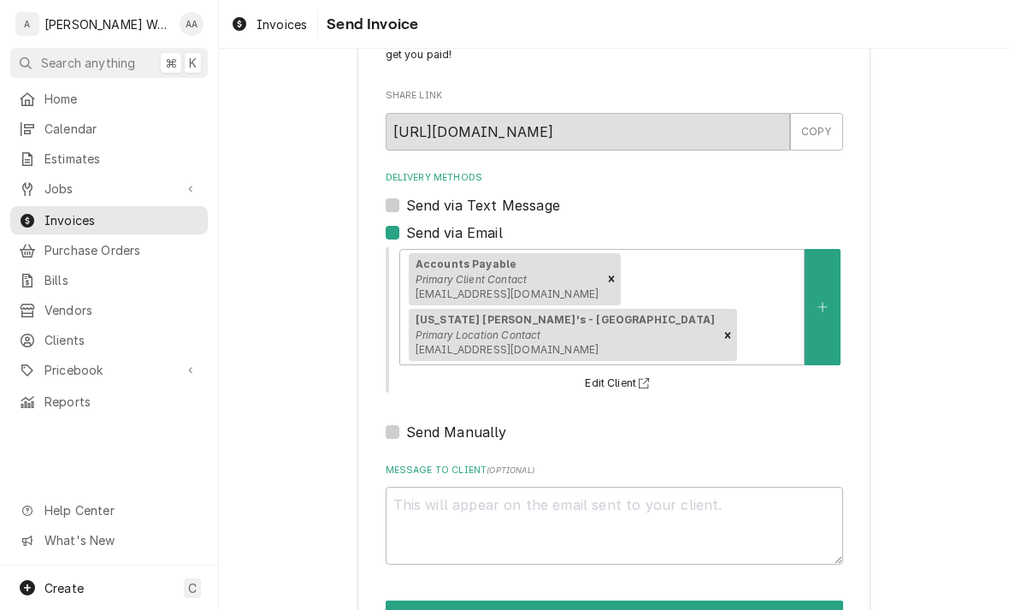
click at [796, 600] on button "Send" at bounding box center [615, 616] width 458 height 32
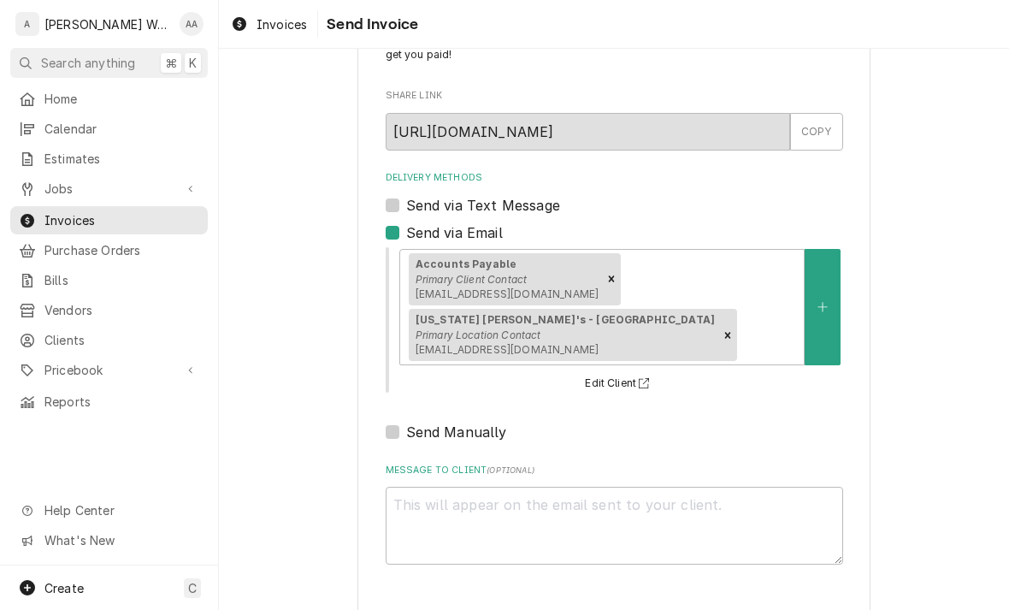
type textarea "x"
